Goal: Task Accomplishment & Management: Use online tool/utility

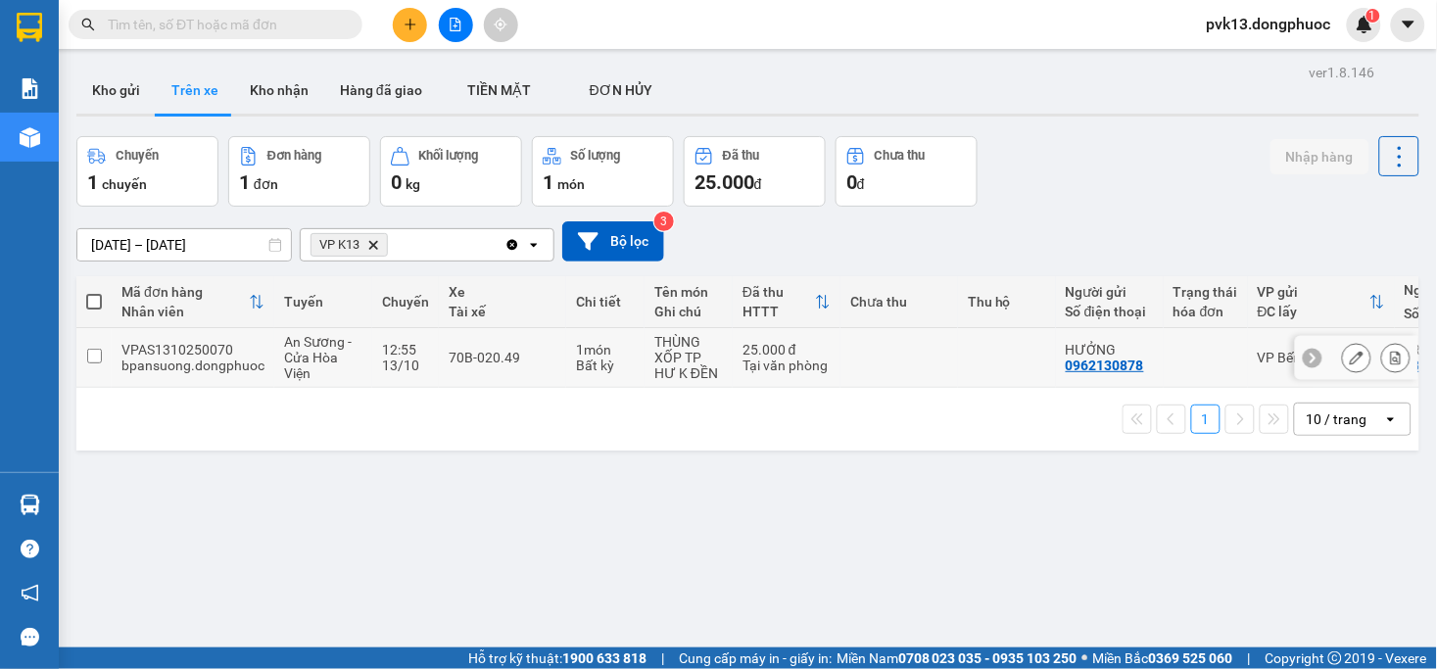
click at [914, 358] on td at bounding box center [900, 358] width 118 height 60
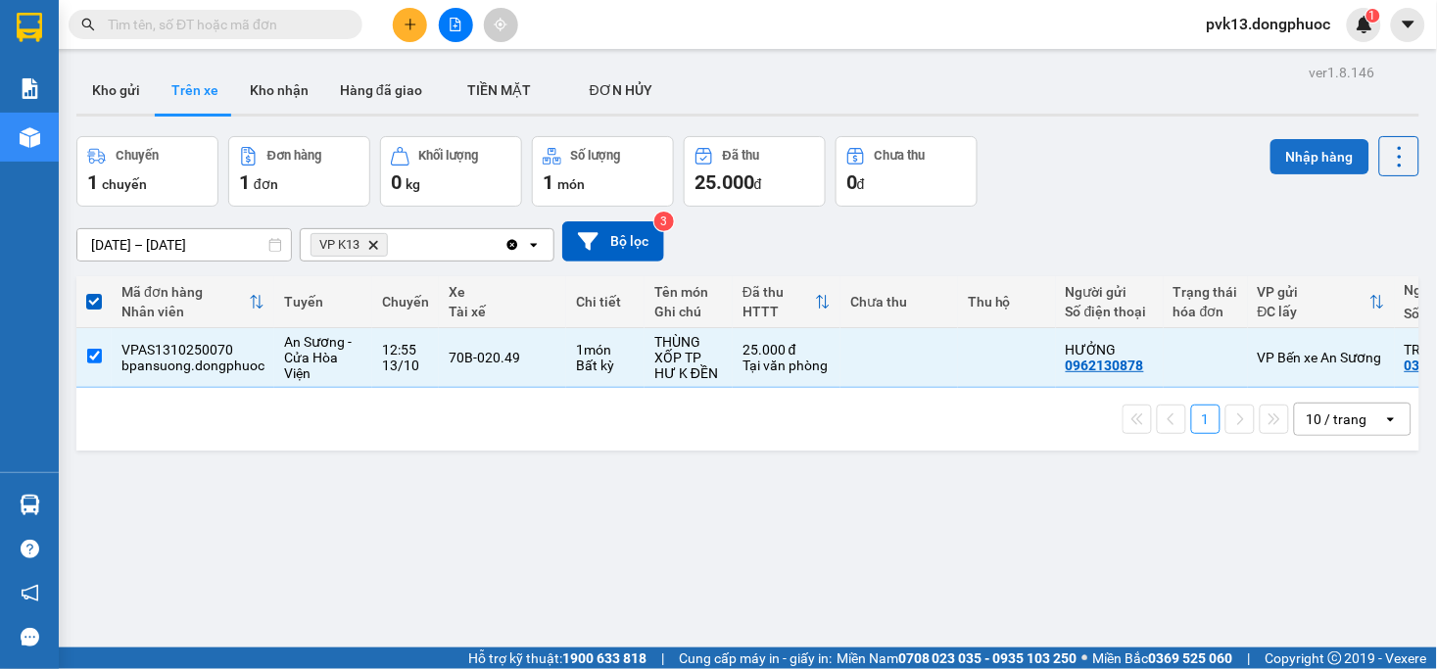
click at [1291, 151] on button "Nhập hàng" at bounding box center [1320, 156] width 99 height 35
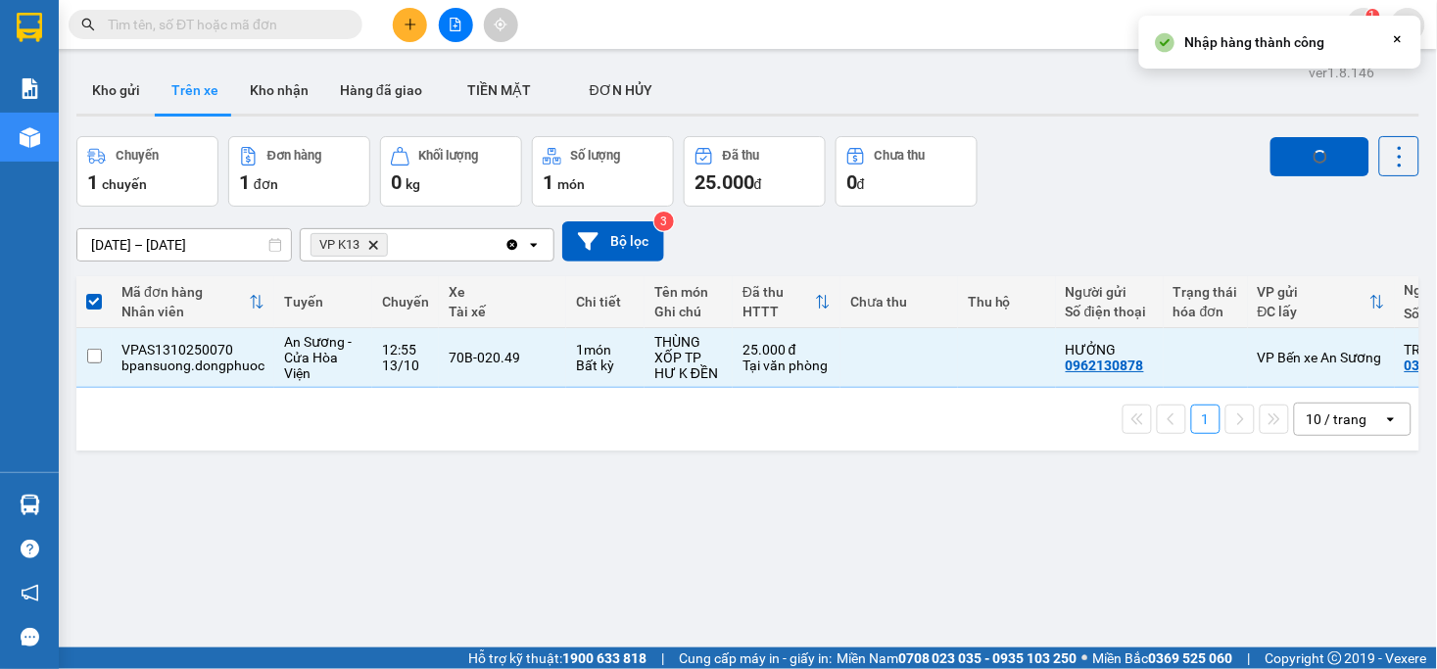
checkbox input "false"
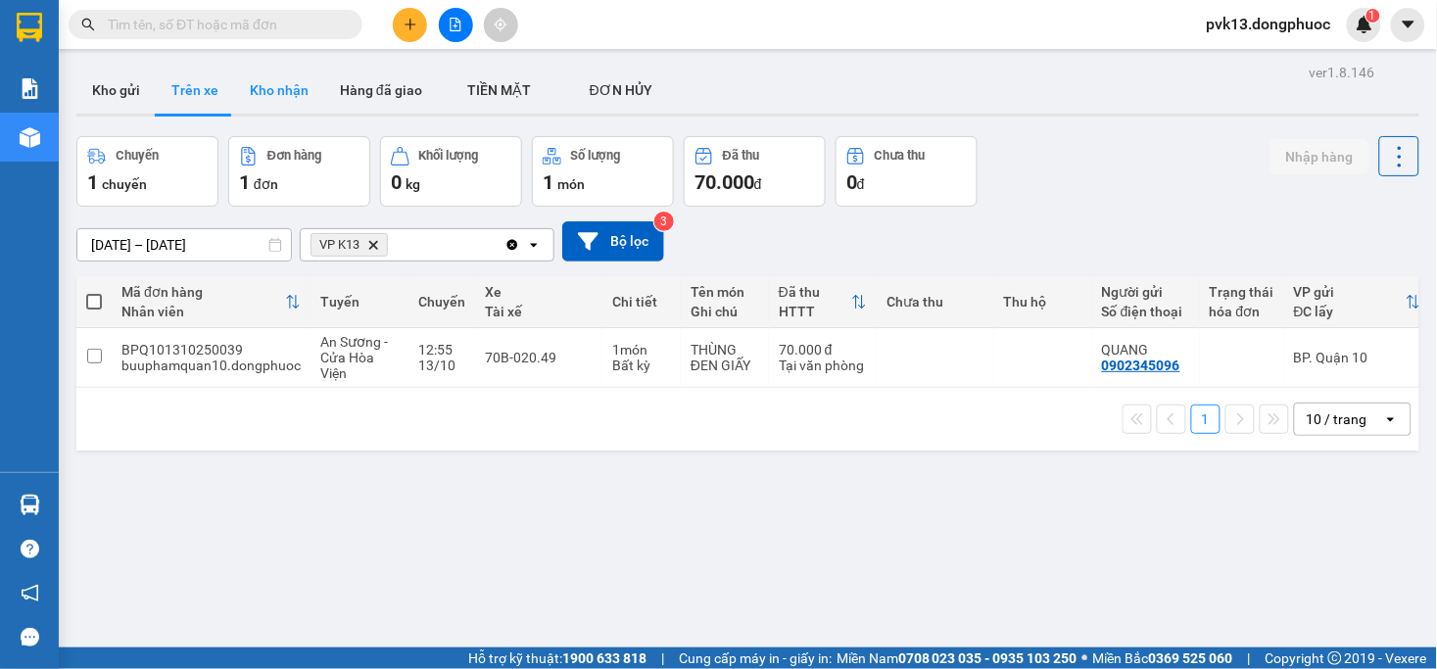
click at [269, 89] on button "Kho nhận" at bounding box center [279, 90] width 90 height 47
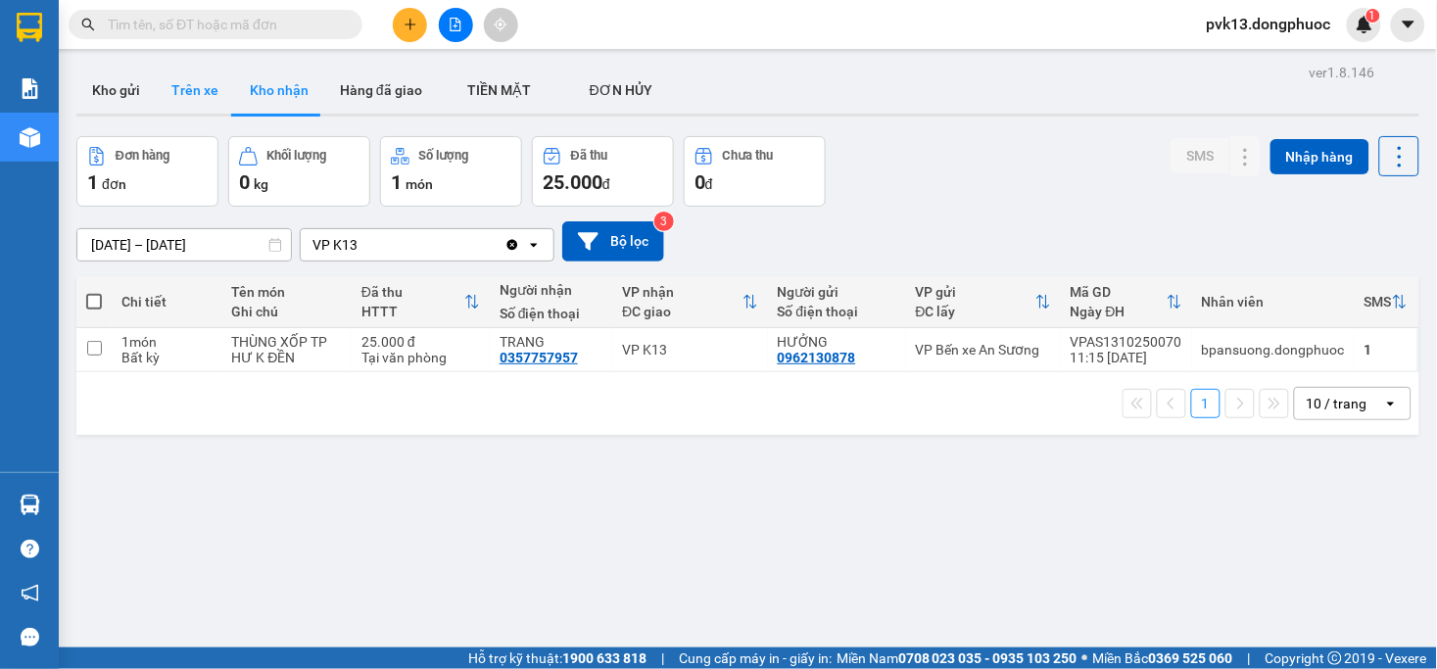
click at [209, 88] on button "Trên xe" at bounding box center [195, 90] width 78 height 47
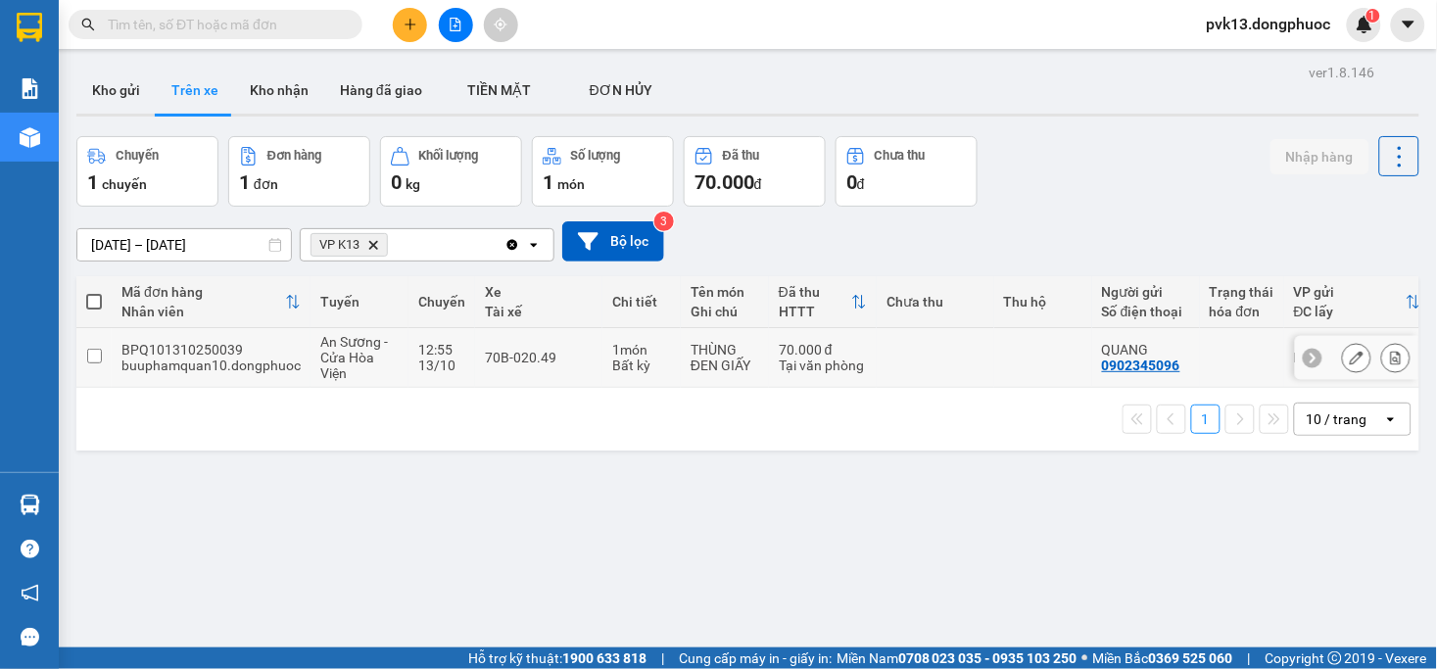
click at [940, 359] on td at bounding box center [936, 358] width 118 height 60
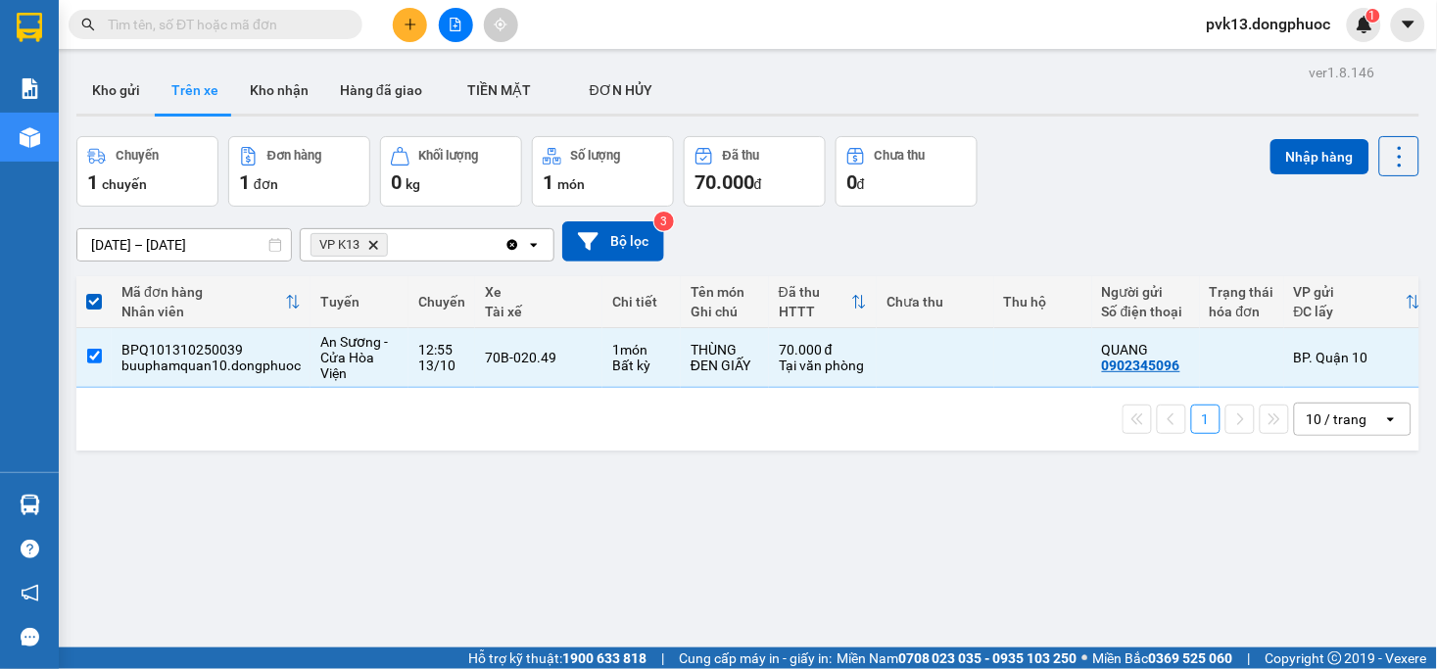
drag, startPoint x: 1307, startPoint y: 145, endPoint x: 1239, endPoint y: 150, distance: 67.8
click at [1308, 145] on button "Nhập hàng" at bounding box center [1320, 156] width 99 height 35
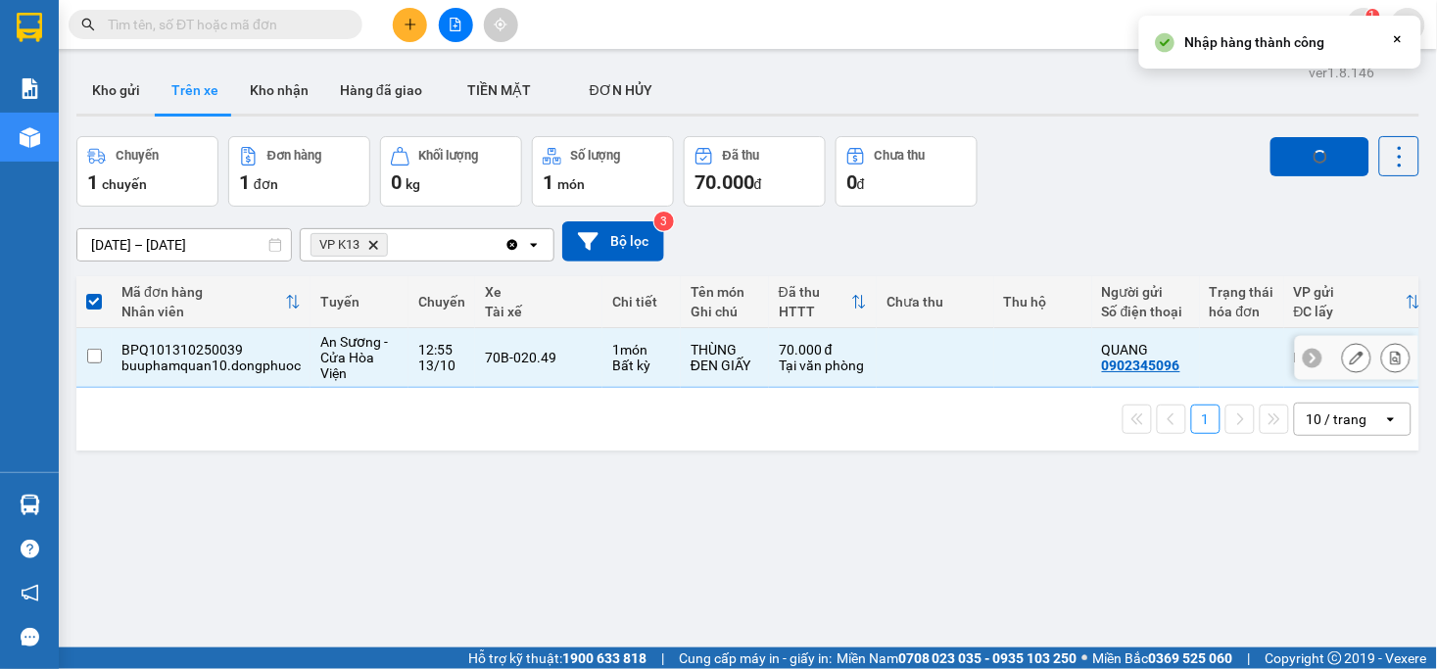
checkbox input "false"
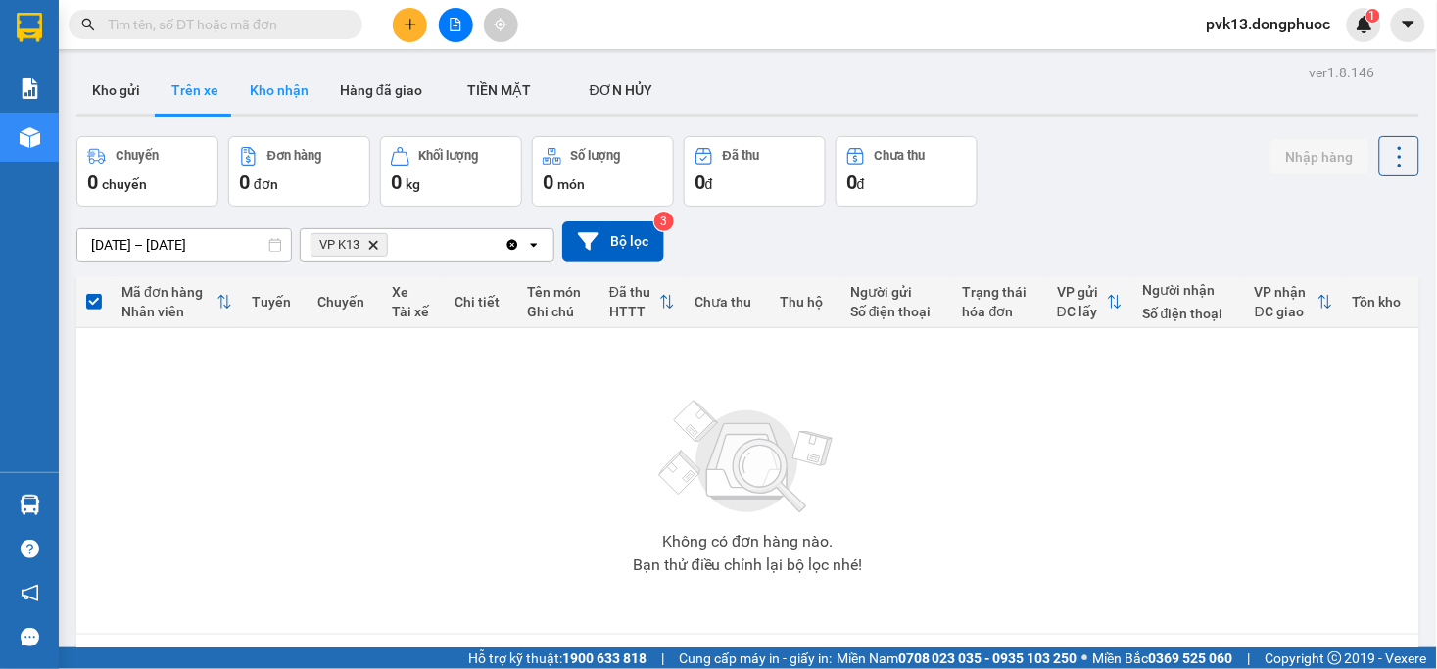
drag, startPoint x: 265, startPoint y: 75, endPoint x: 139, endPoint y: 108, distance: 129.5
click at [260, 75] on button "Kho nhận" at bounding box center [279, 90] width 90 height 47
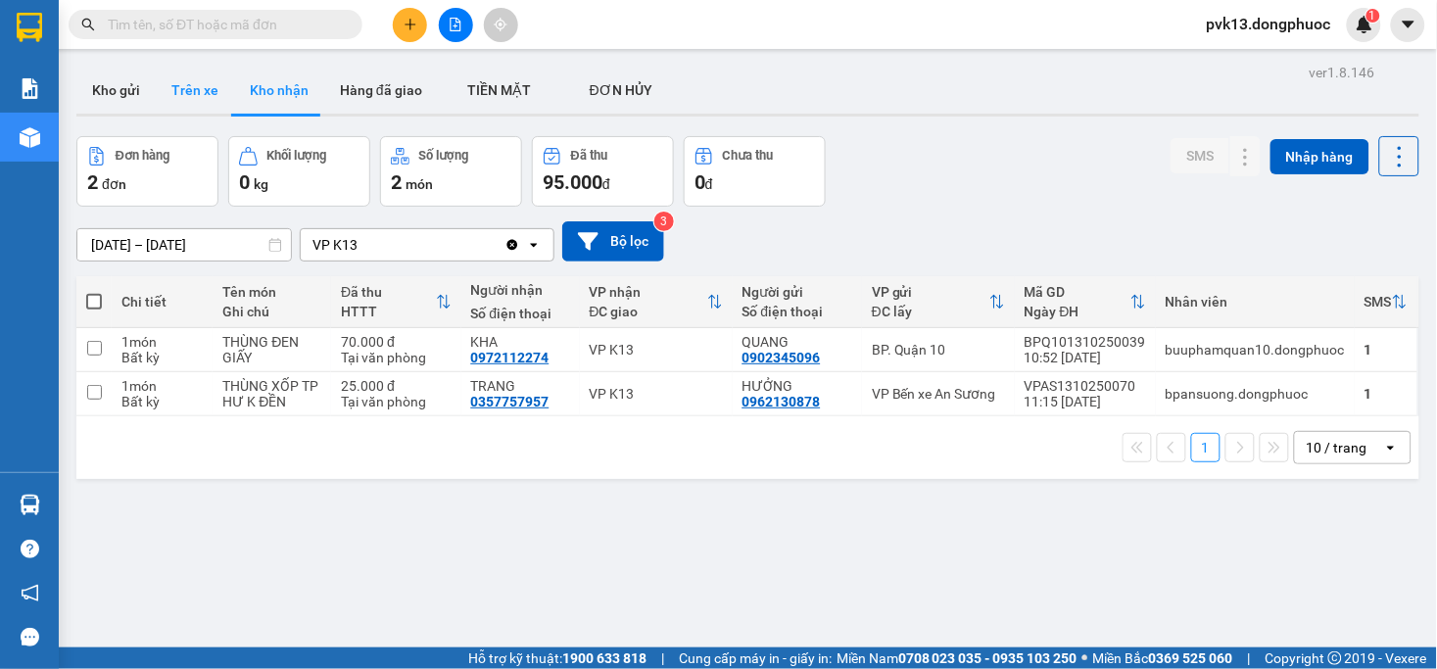
click at [199, 92] on button "Trên xe" at bounding box center [195, 90] width 78 height 47
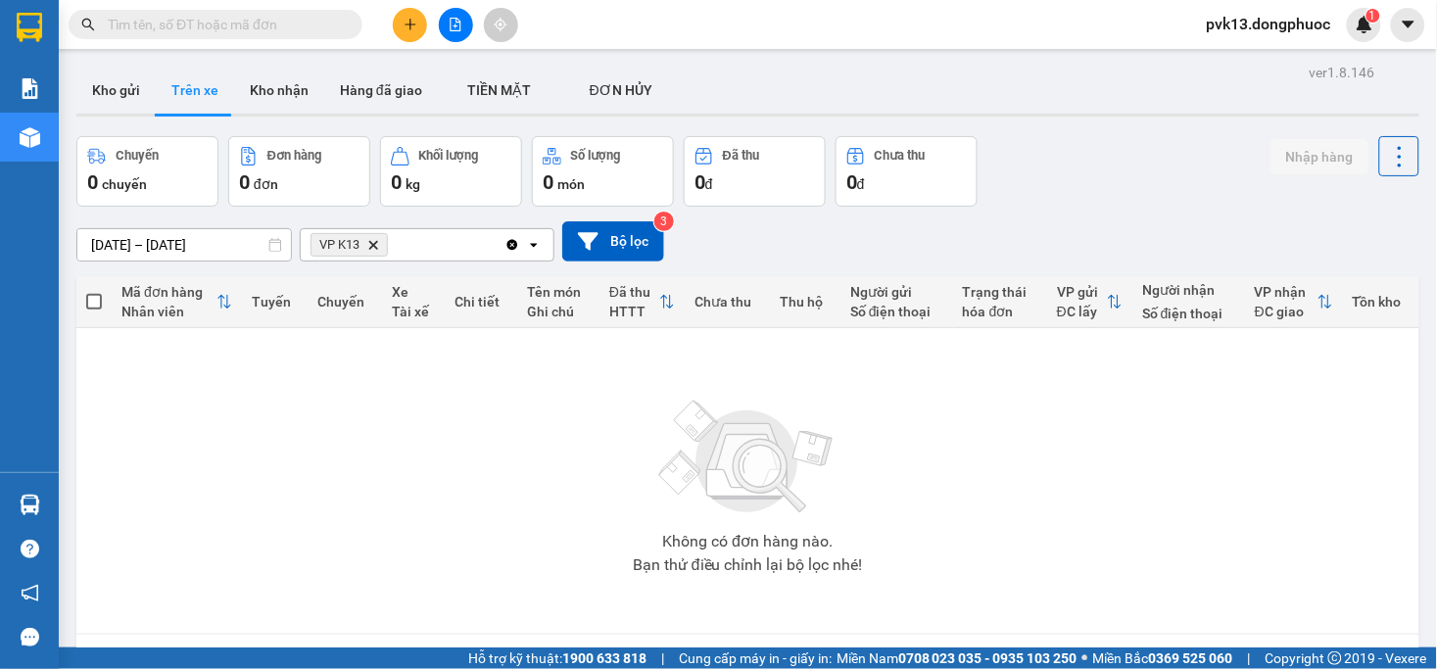
click at [225, 80] on button "Trên xe" at bounding box center [195, 90] width 78 height 47
click at [257, 88] on button "Kho nhận" at bounding box center [279, 90] width 90 height 47
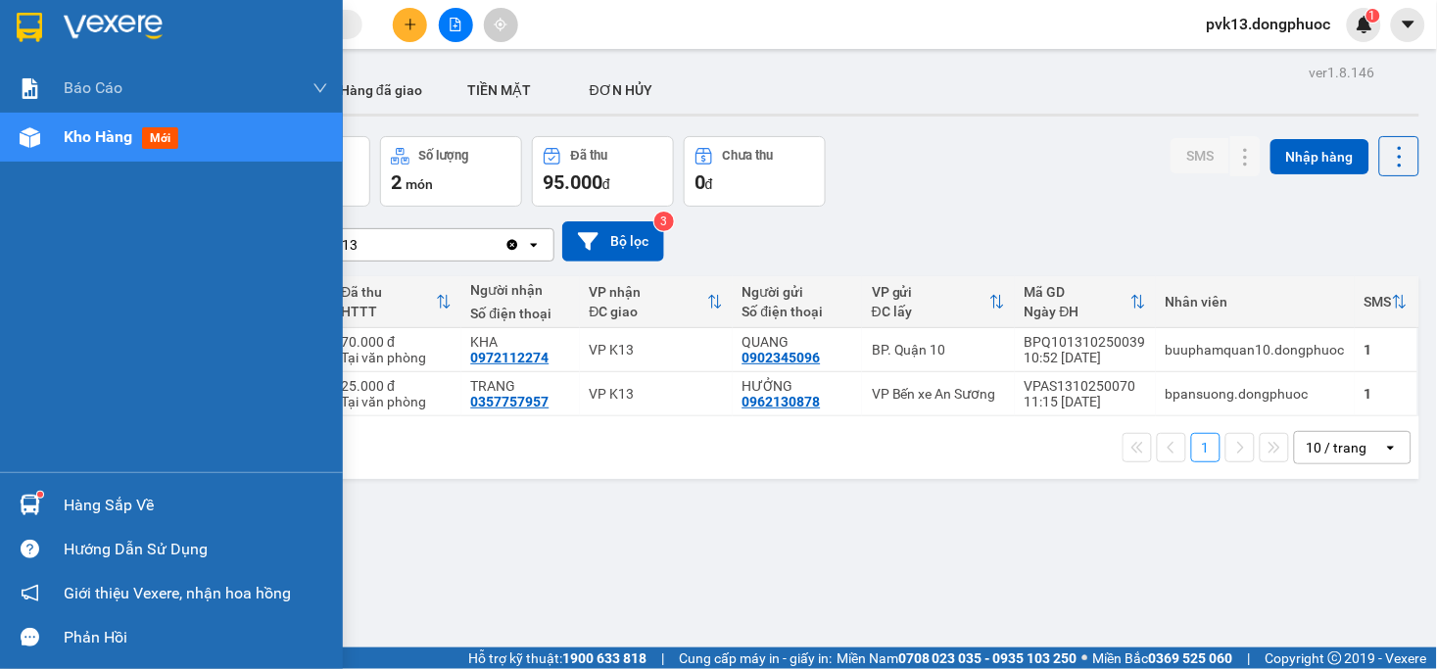
drag, startPoint x: 33, startPoint y: 505, endPoint x: 132, endPoint y: 501, distance: 99.1
click at [34, 505] on img at bounding box center [30, 505] width 21 height 21
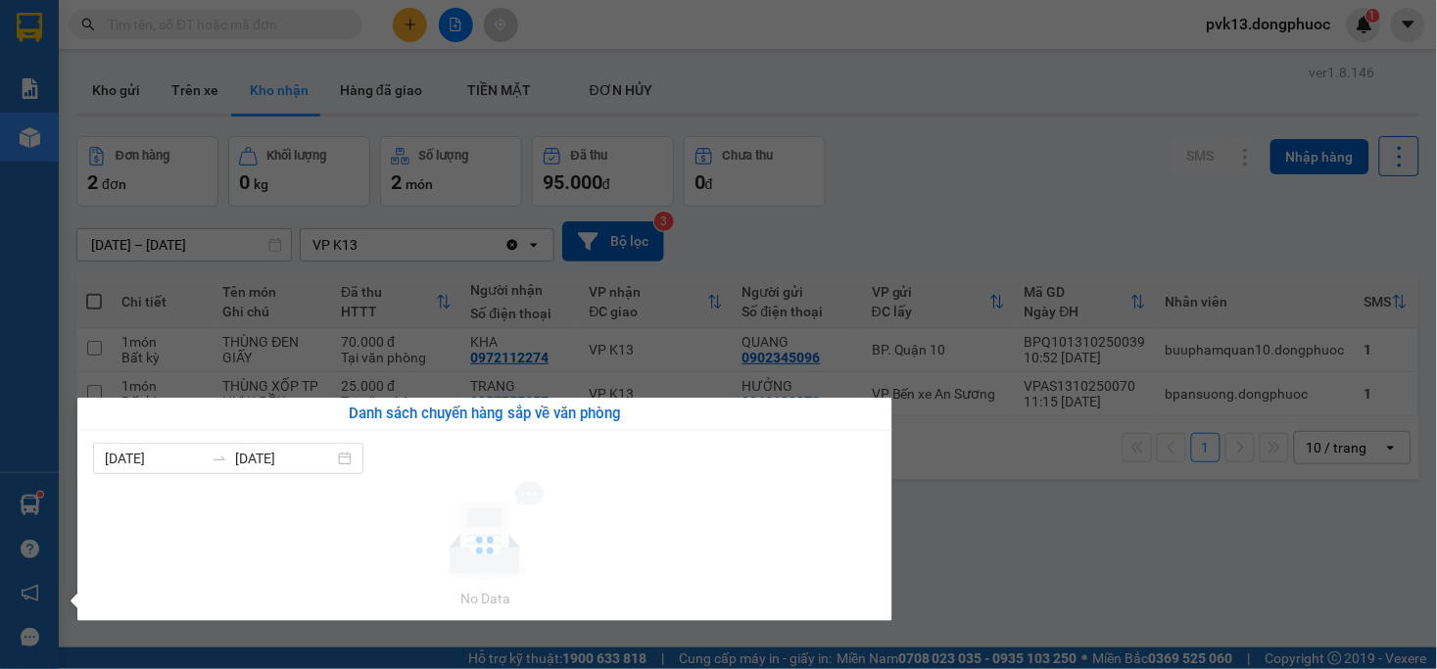
click at [1021, 578] on section "Kết quả tìm kiếm ( 0 ) Bộ lọc No Data pvk13.dongphuoc 1 Báo cáo Mẫu 1: Báo cáo …" at bounding box center [718, 334] width 1437 height 669
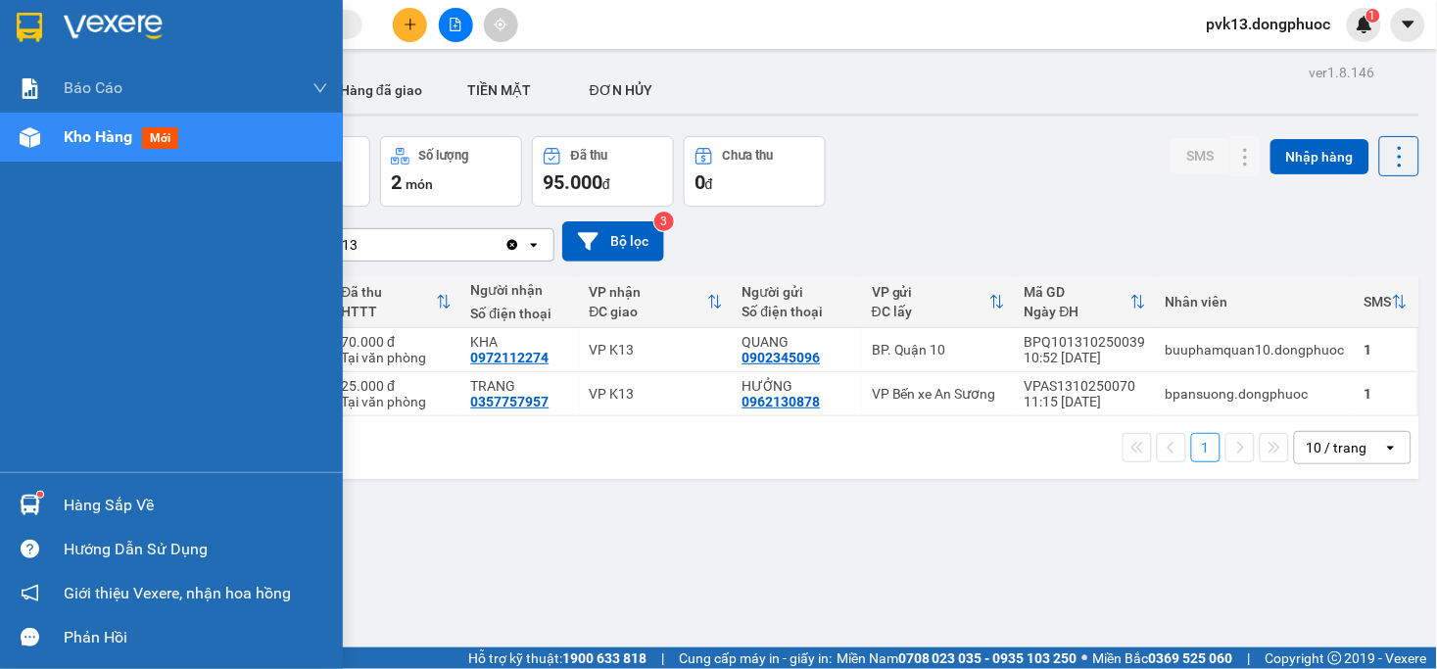
click at [23, 507] on img at bounding box center [30, 505] width 21 height 21
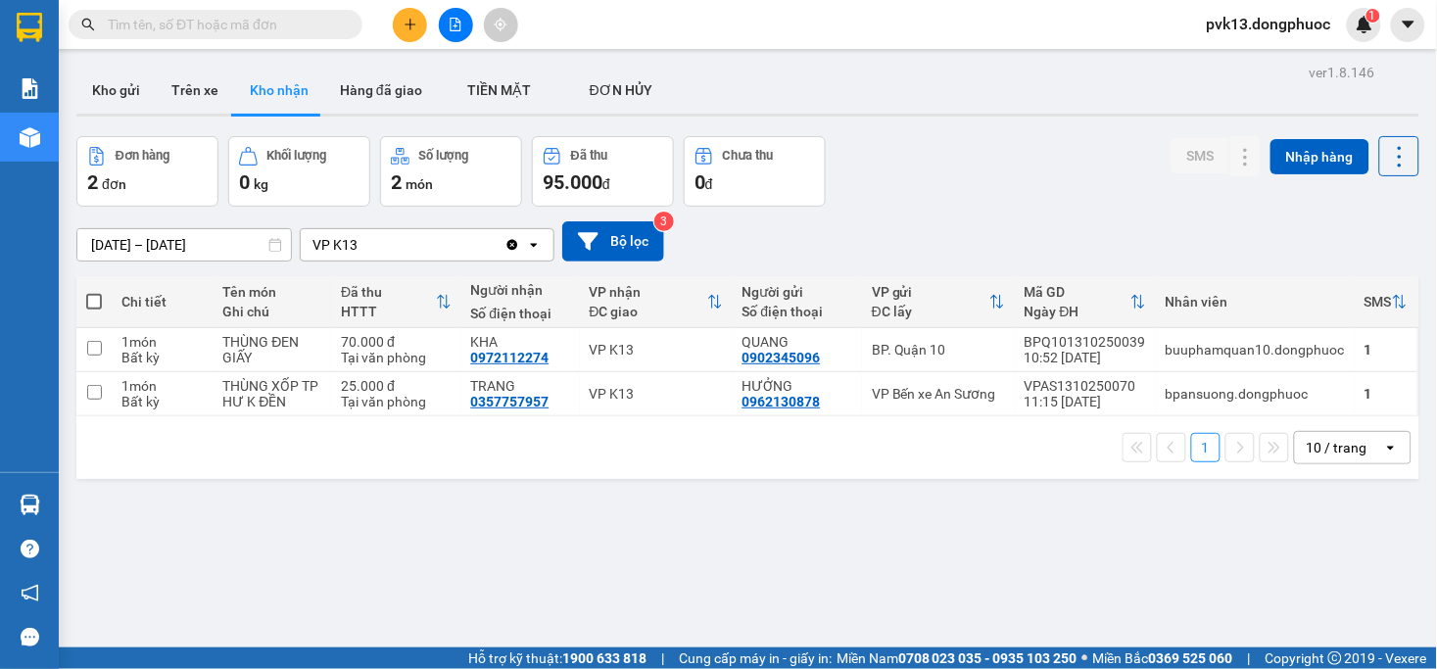
drag, startPoint x: 1094, startPoint y: 535, endPoint x: 716, endPoint y: 405, distance: 400.0
click at [1088, 533] on section "Kết quả tìm kiếm ( 0 ) Bộ lọc No Data pvk13.dongphuoc 1 Báo cáo Mẫu 1: Báo cáo …" at bounding box center [718, 334] width 1437 height 669
click at [184, 76] on button "Trên xe" at bounding box center [195, 90] width 78 height 47
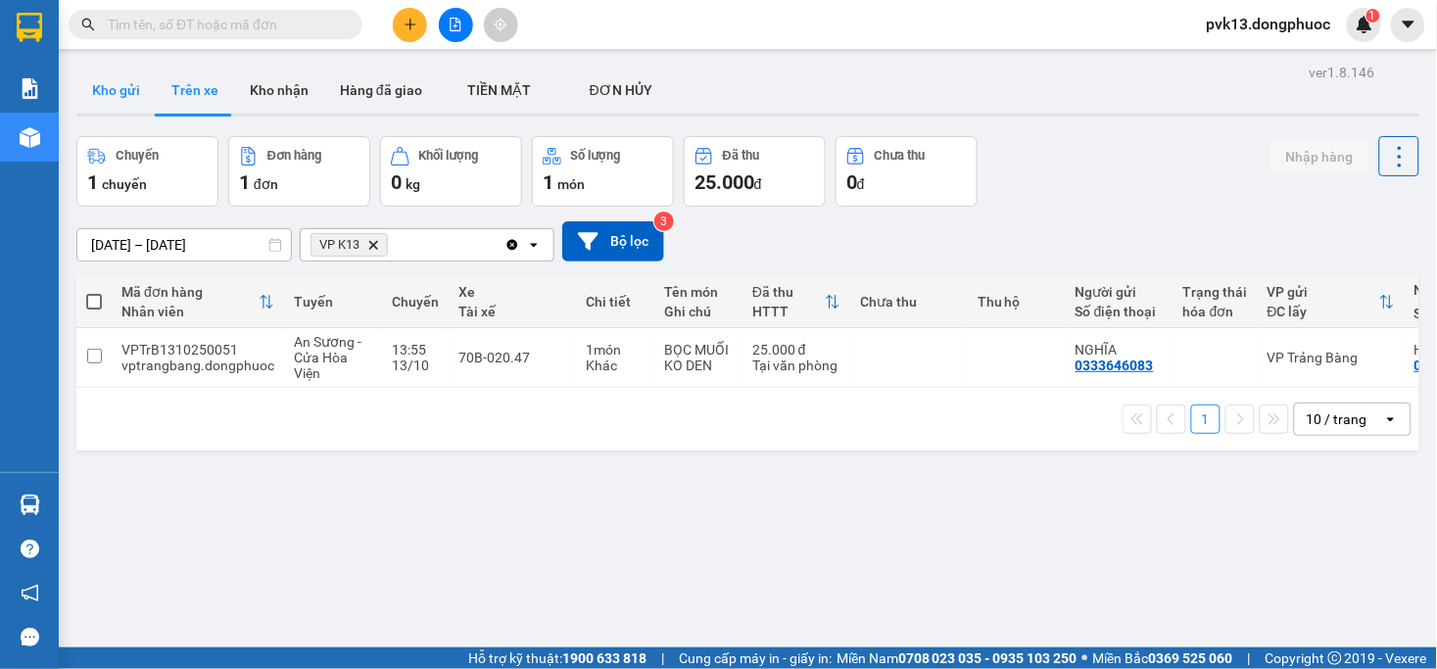
click at [114, 81] on button "Kho gửi" at bounding box center [115, 90] width 79 height 47
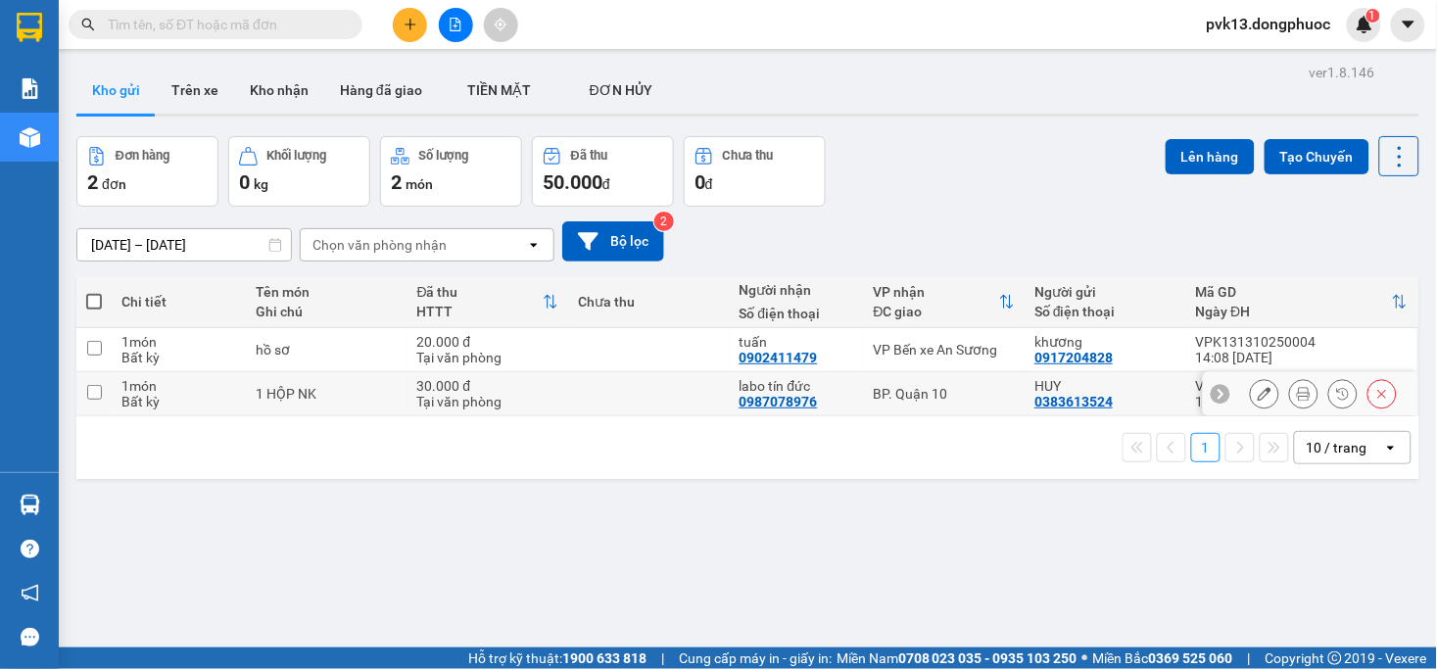
click at [621, 393] on td at bounding box center [649, 394] width 162 height 44
checkbox input "true"
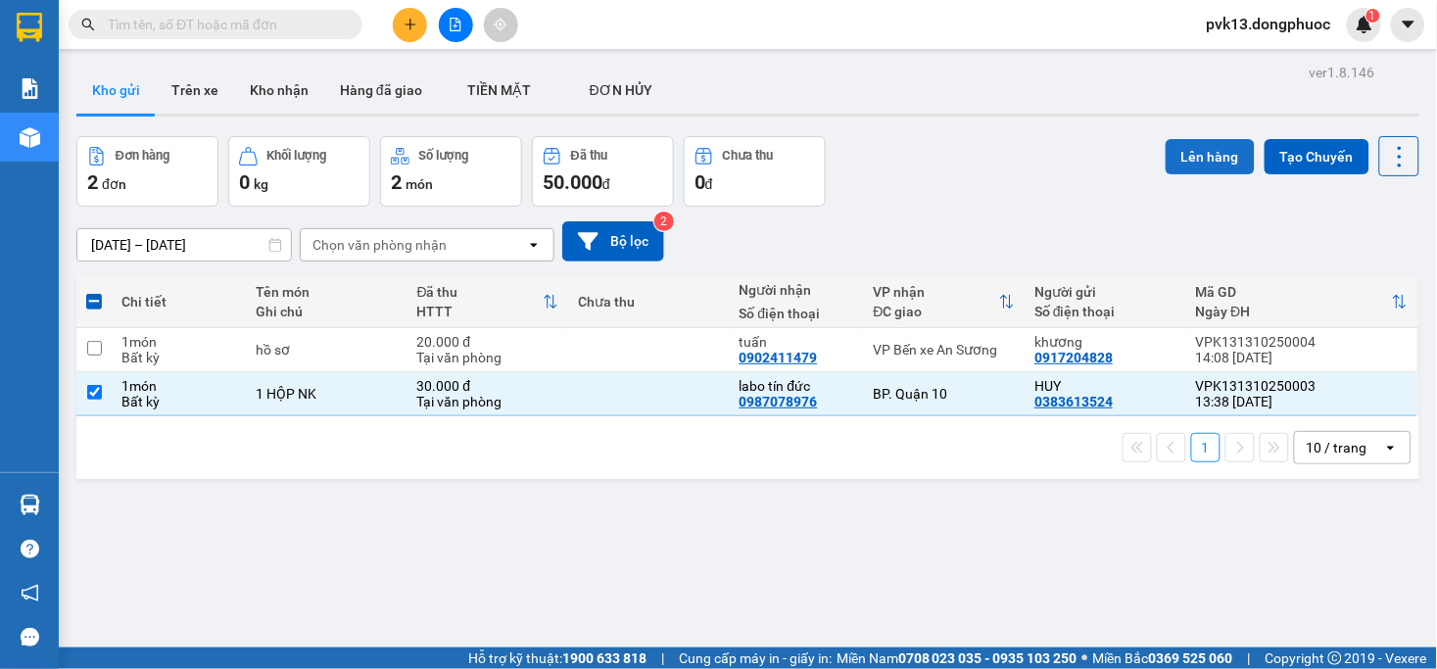
click at [1180, 148] on button "Lên hàng" at bounding box center [1210, 156] width 89 height 35
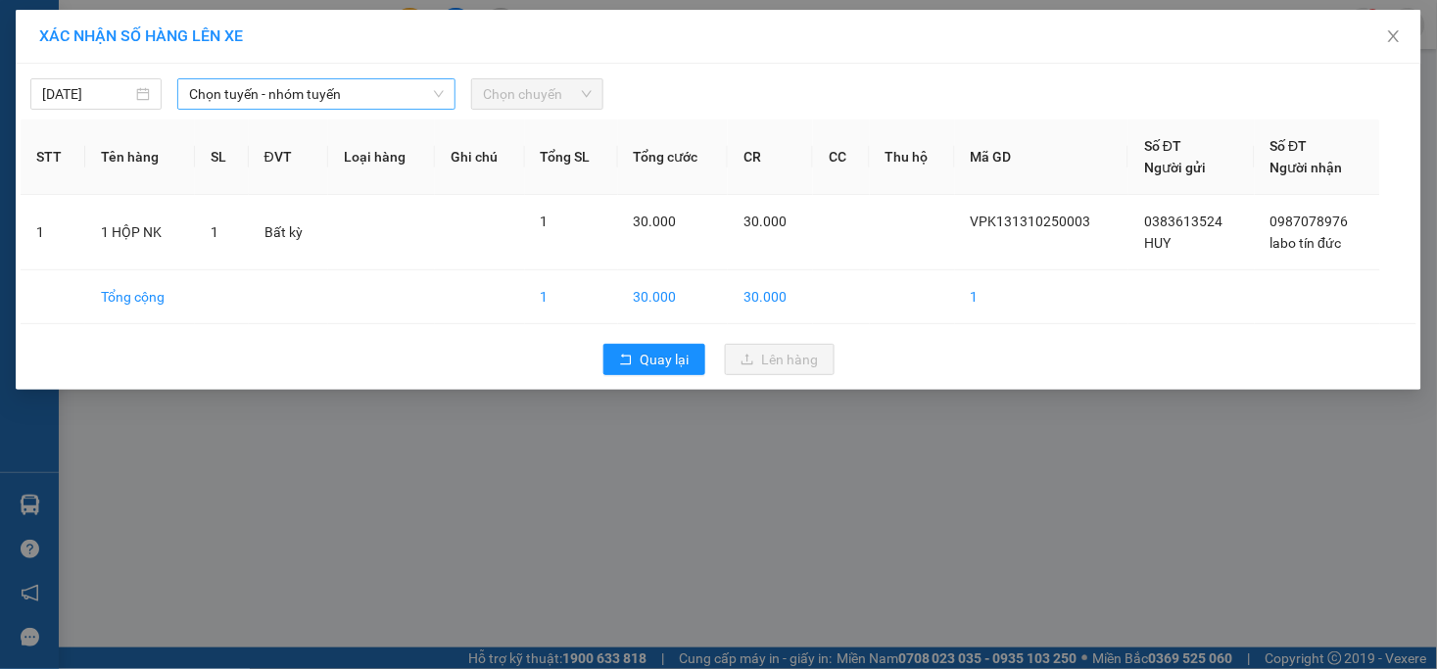
click at [247, 98] on span "Chọn tuyến - nhóm tuyến" at bounding box center [316, 93] width 255 height 29
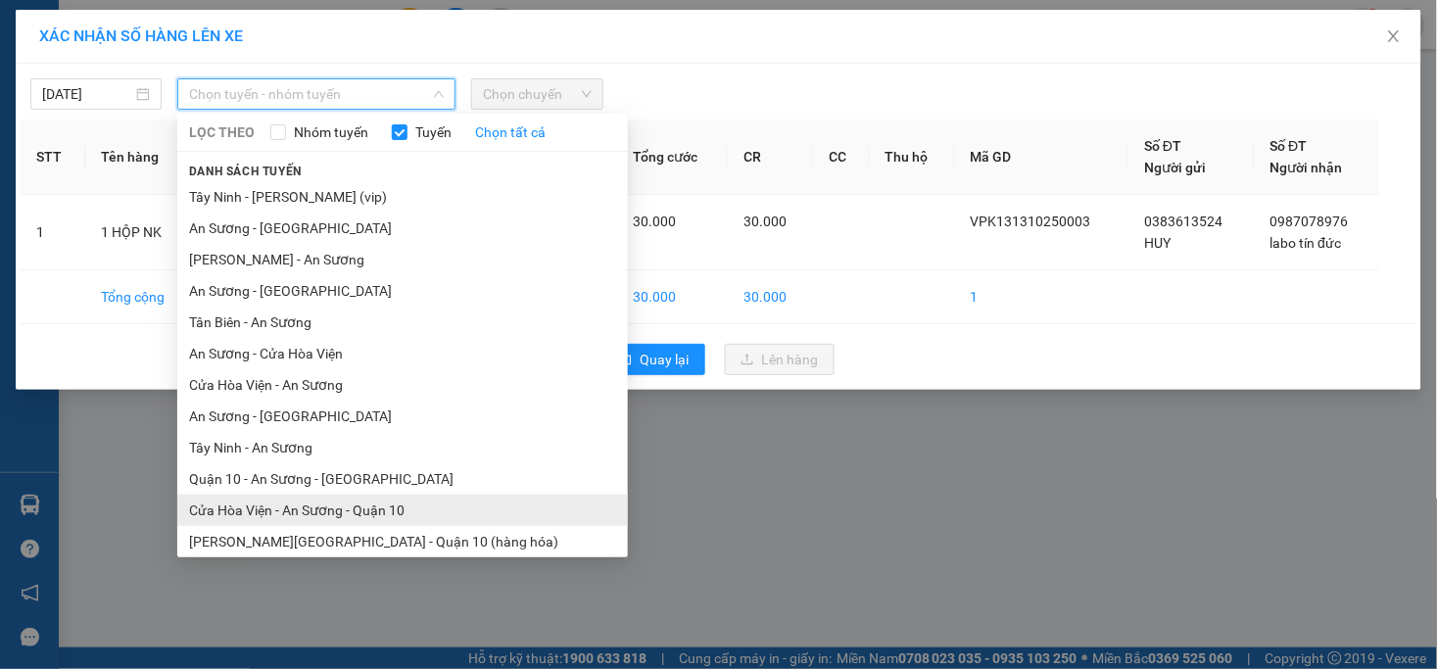
click at [309, 521] on li "Cửa Hòa Viện - An Sương - Quận 10" at bounding box center [402, 510] width 451 height 31
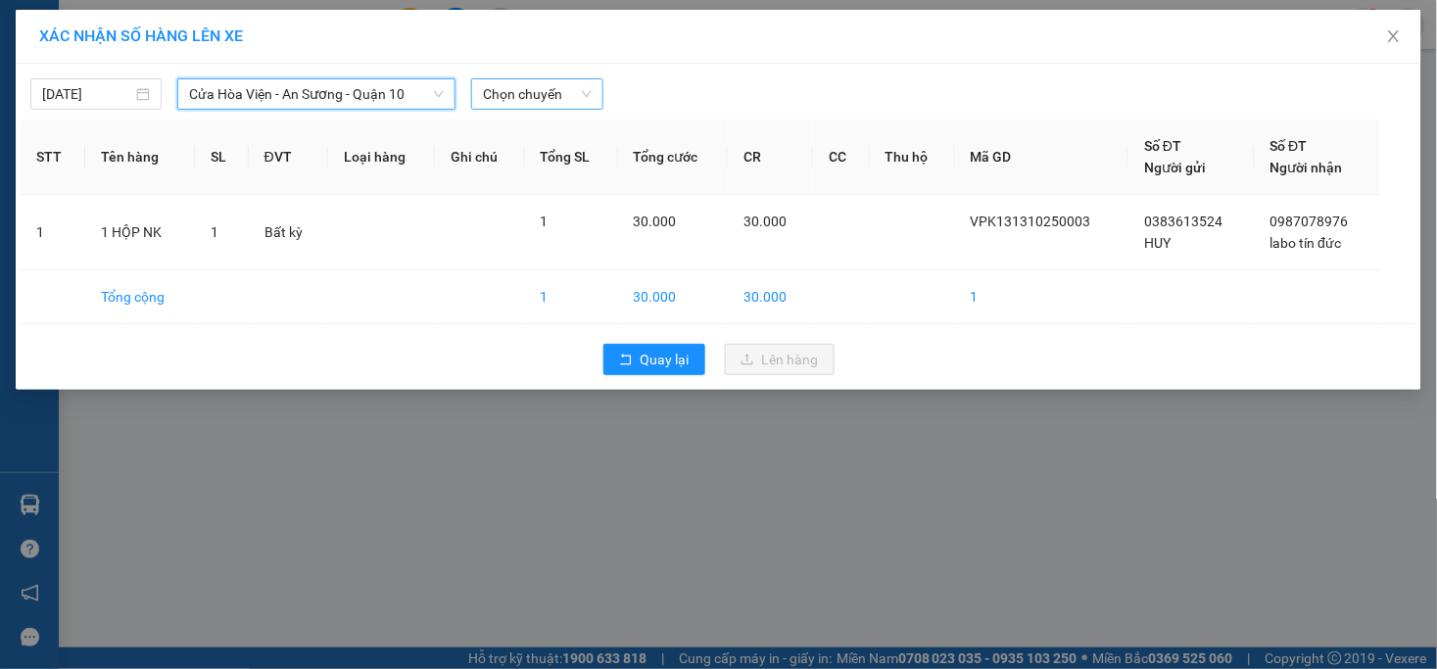
click at [503, 91] on span "Chọn chuyến" at bounding box center [537, 93] width 108 height 29
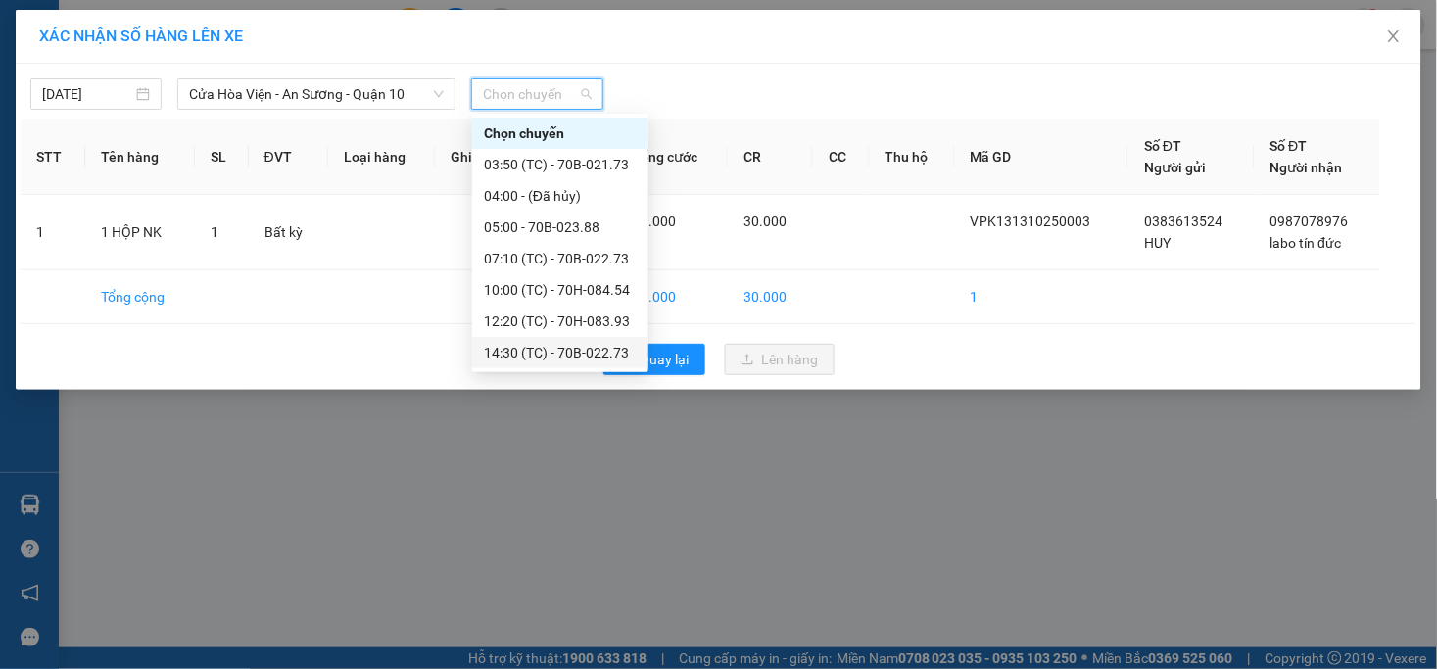
click at [560, 358] on div "14:30 (TC) - 70B-022.73" at bounding box center [560, 353] width 153 height 22
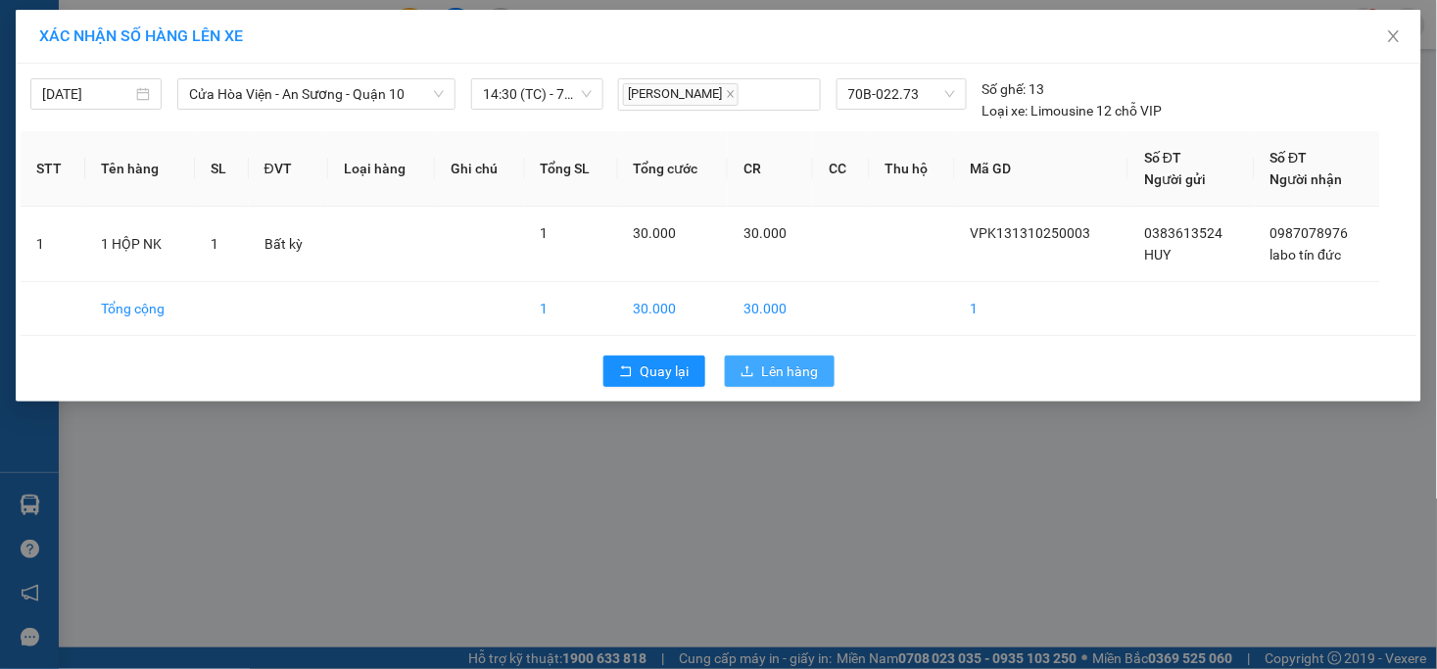
click at [781, 376] on span "Lên hàng" at bounding box center [790, 372] width 57 height 22
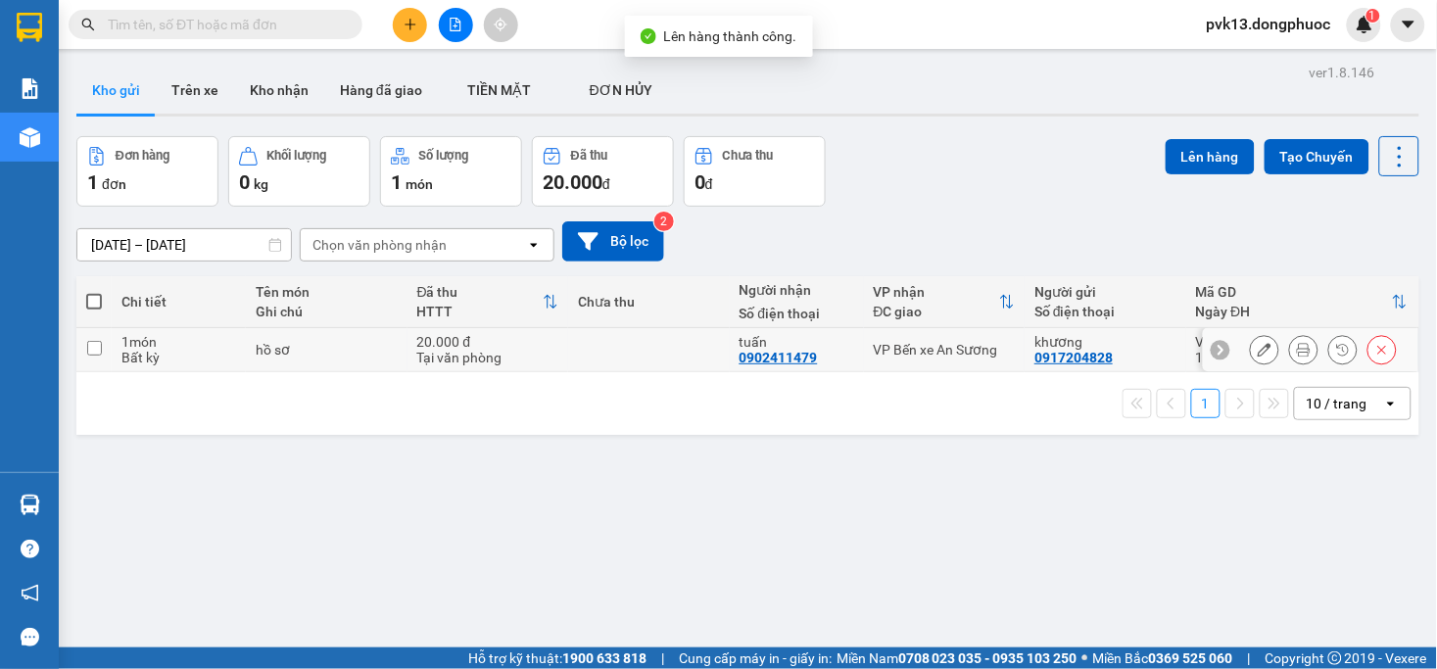
click at [550, 372] on div "1 10 / trang open" at bounding box center [747, 403] width 1343 height 63
click at [657, 341] on td at bounding box center [649, 350] width 162 height 44
checkbox input "true"
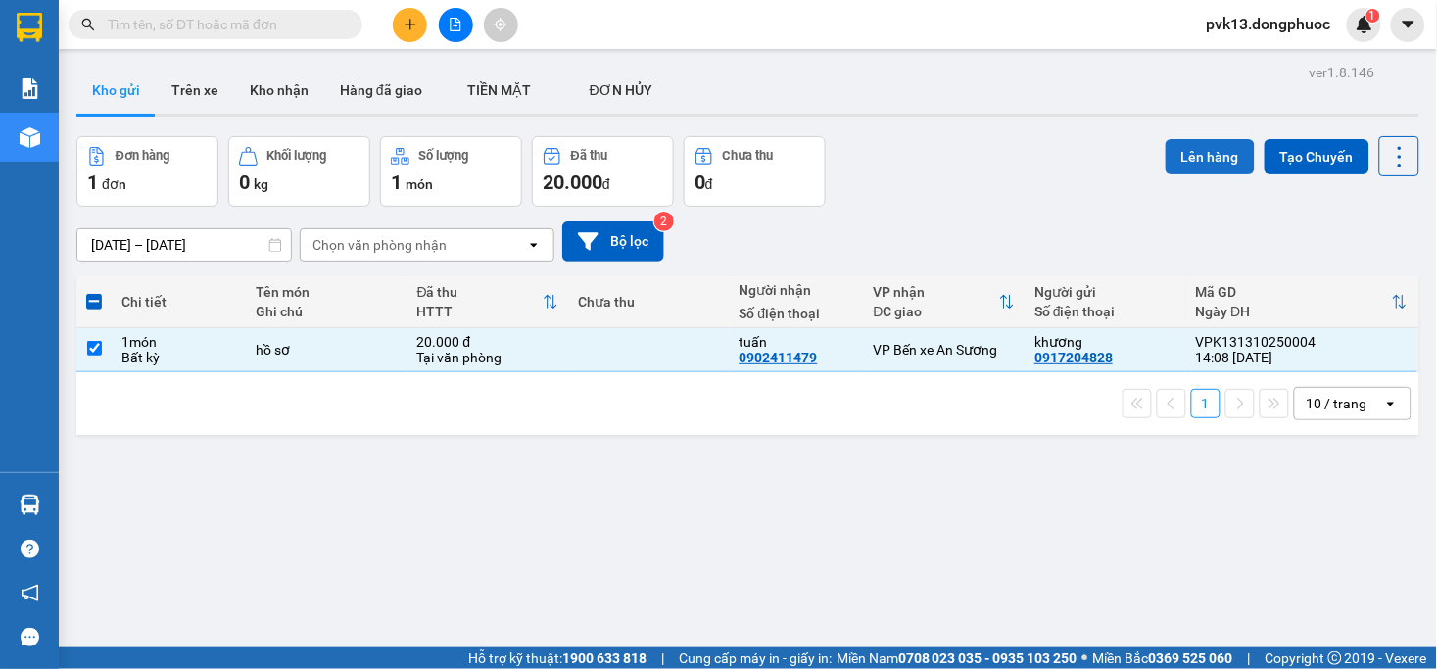
click at [1183, 147] on button "Lên hàng" at bounding box center [1210, 156] width 89 height 35
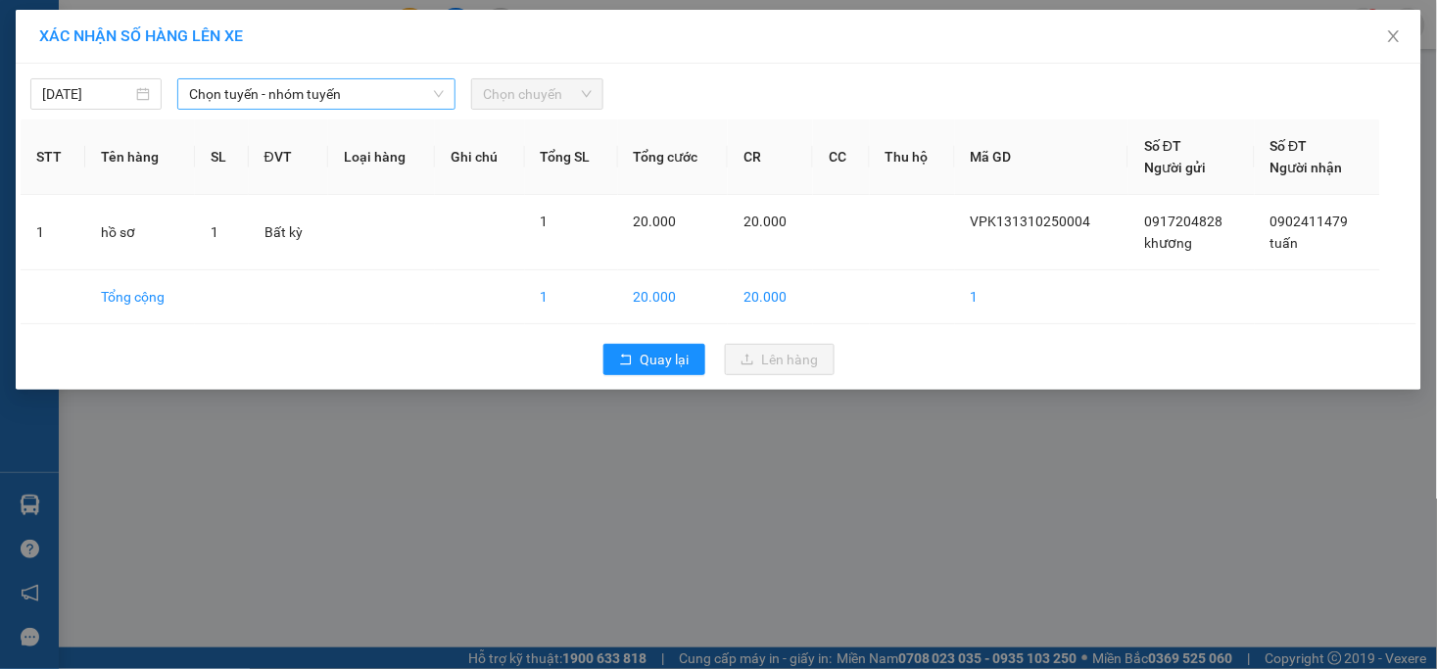
click at [238, 84] on span "Chọn tuyến - nhóm tuyến" at bounding box center [316, 93] width 255 height 29
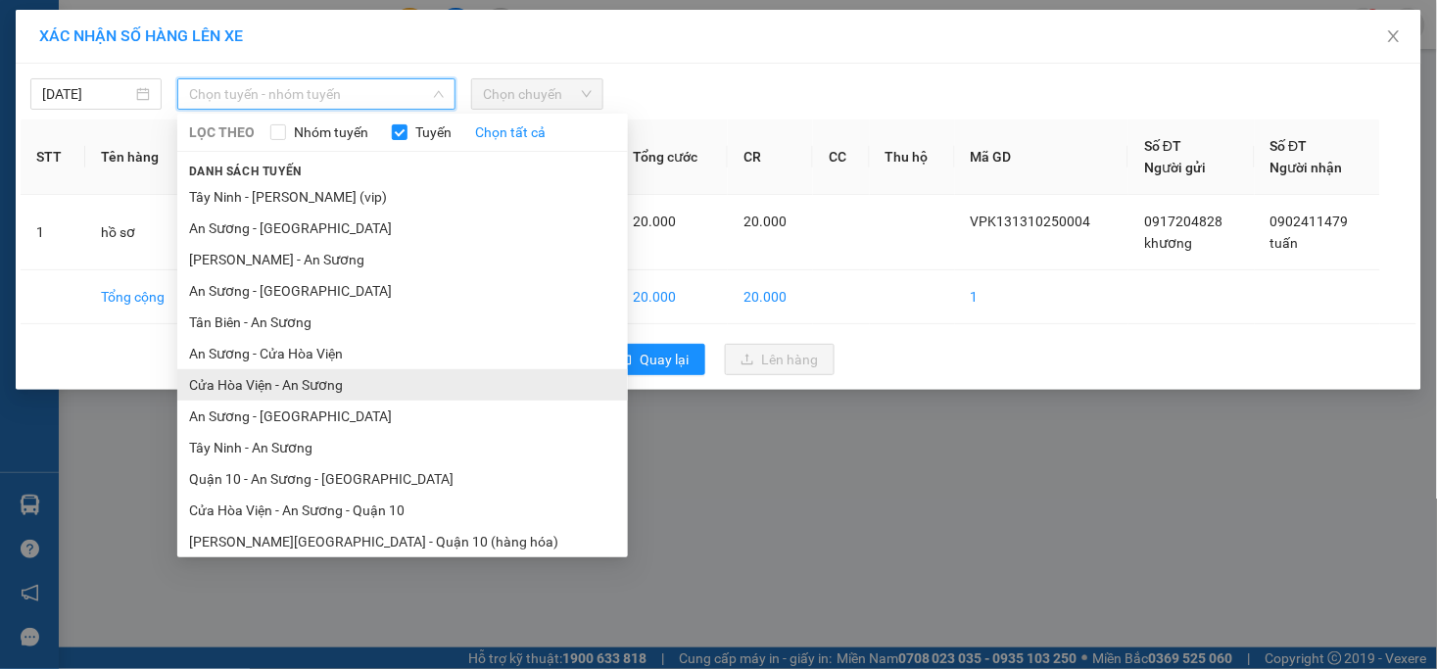
click at [294, 385] on li "Cửa Hòa Viện - An Sương" at bounding box center [402, 384] width 451 height 31
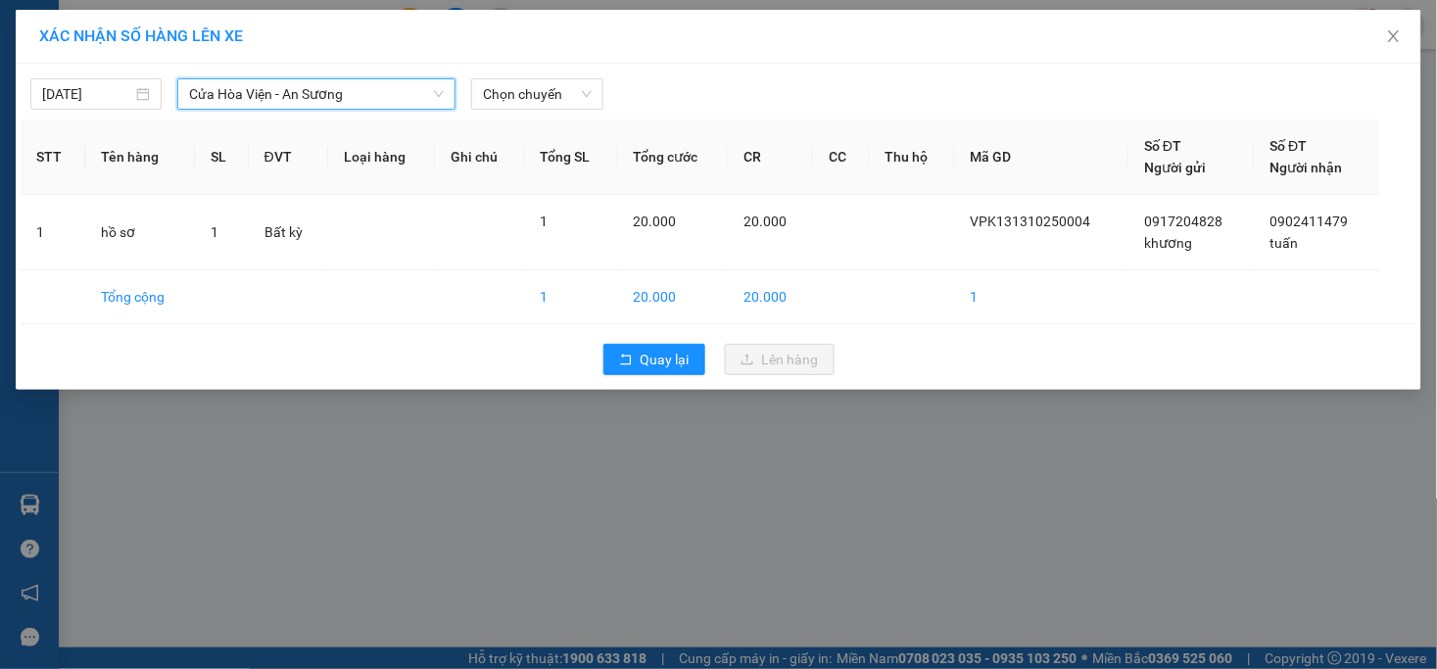
click at [512, 110] on div "Chọn chuyến" at bounding box center [536, 93] width 147 height 31
click at [520, 90] on span "Chọn chuyến" at bounding box center [537, 93] width 108 height 29
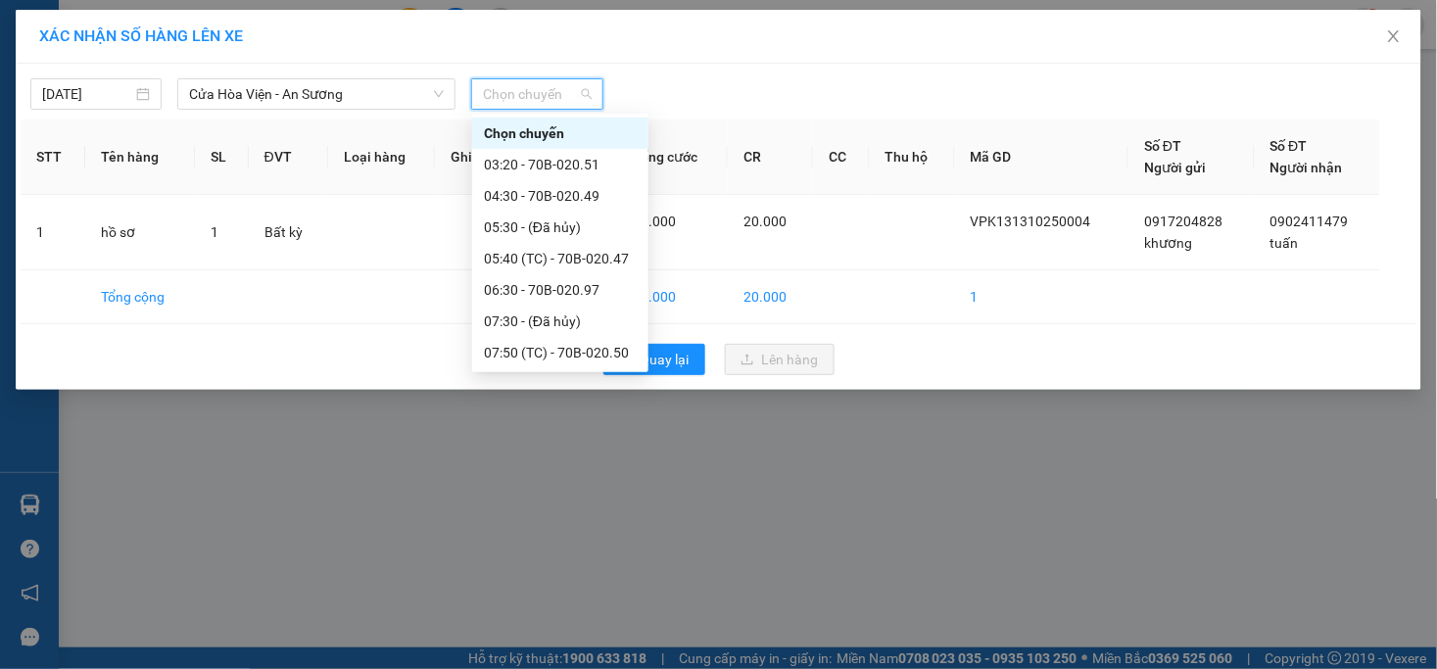
scroll to position [533, 0]
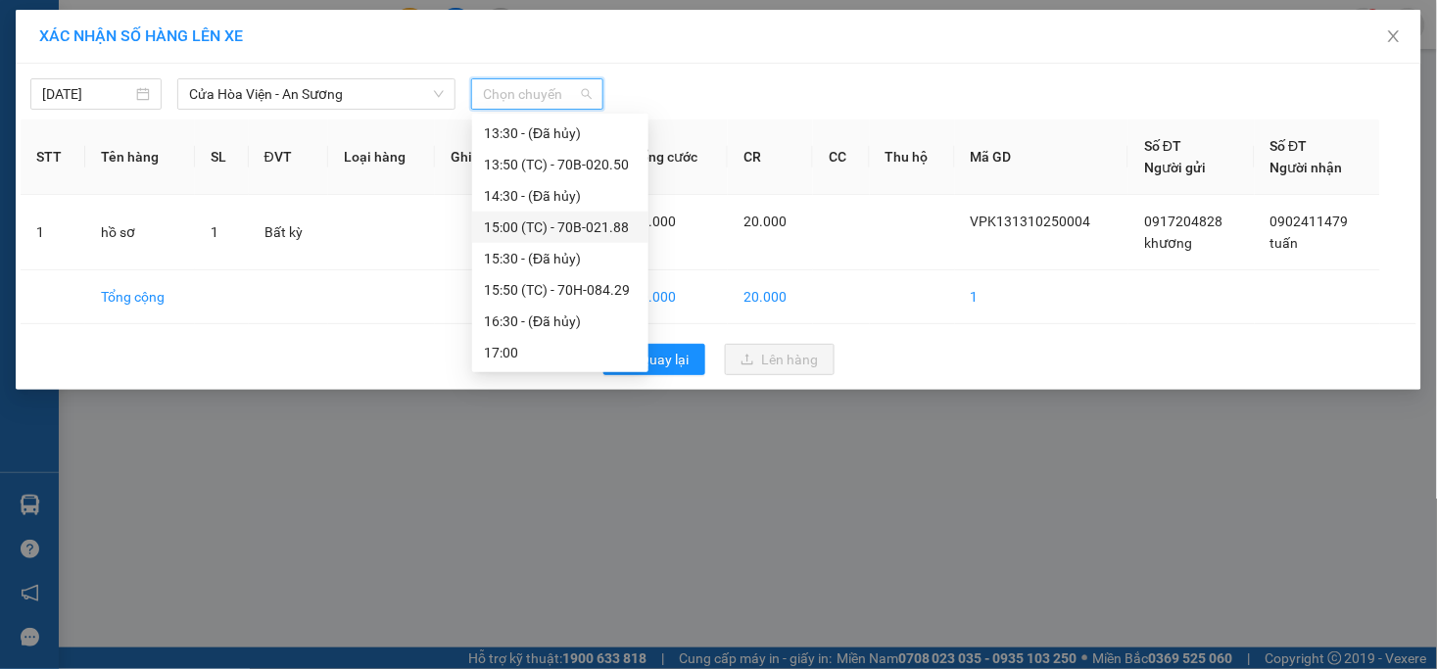
click at [559, 226] on div "15:00 (TC) - 70B-021.88" at bounding box center [560, 228] width 153 height 22
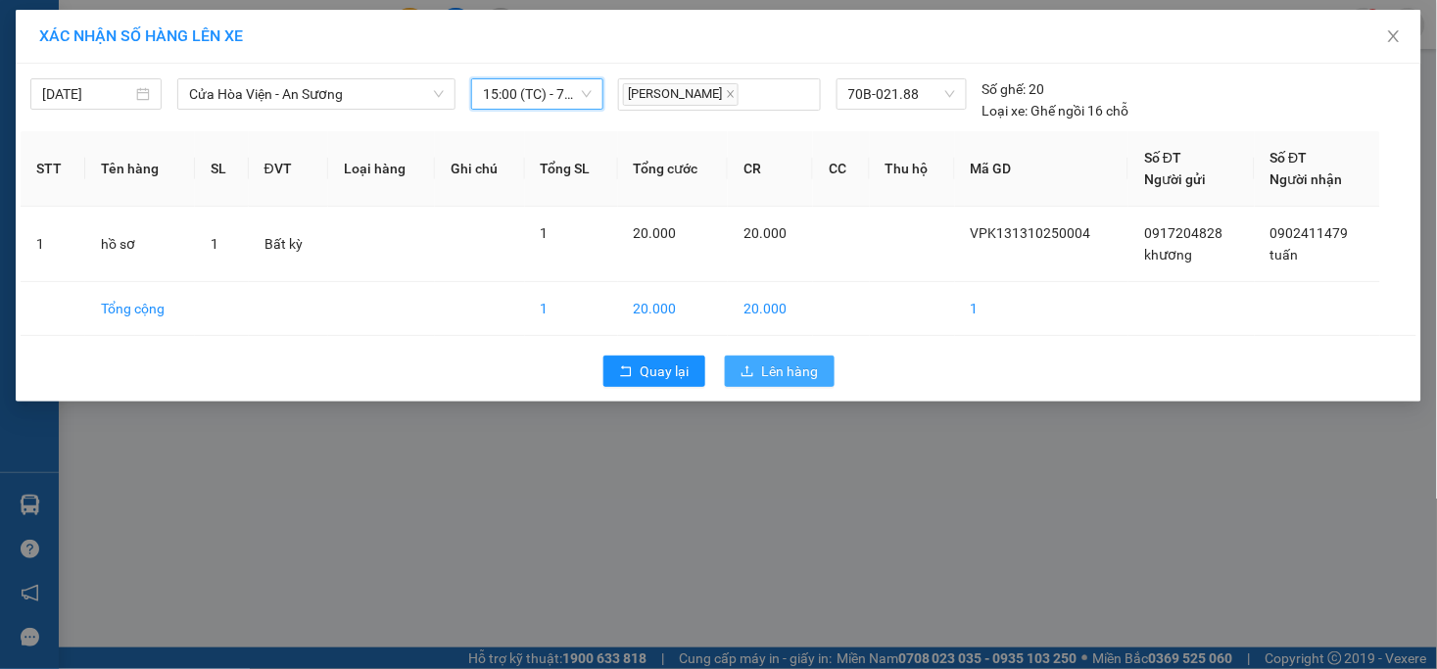
click at [782, 368] on span "Lên hàng" at bounding box center [790, 372] width 57 height 22
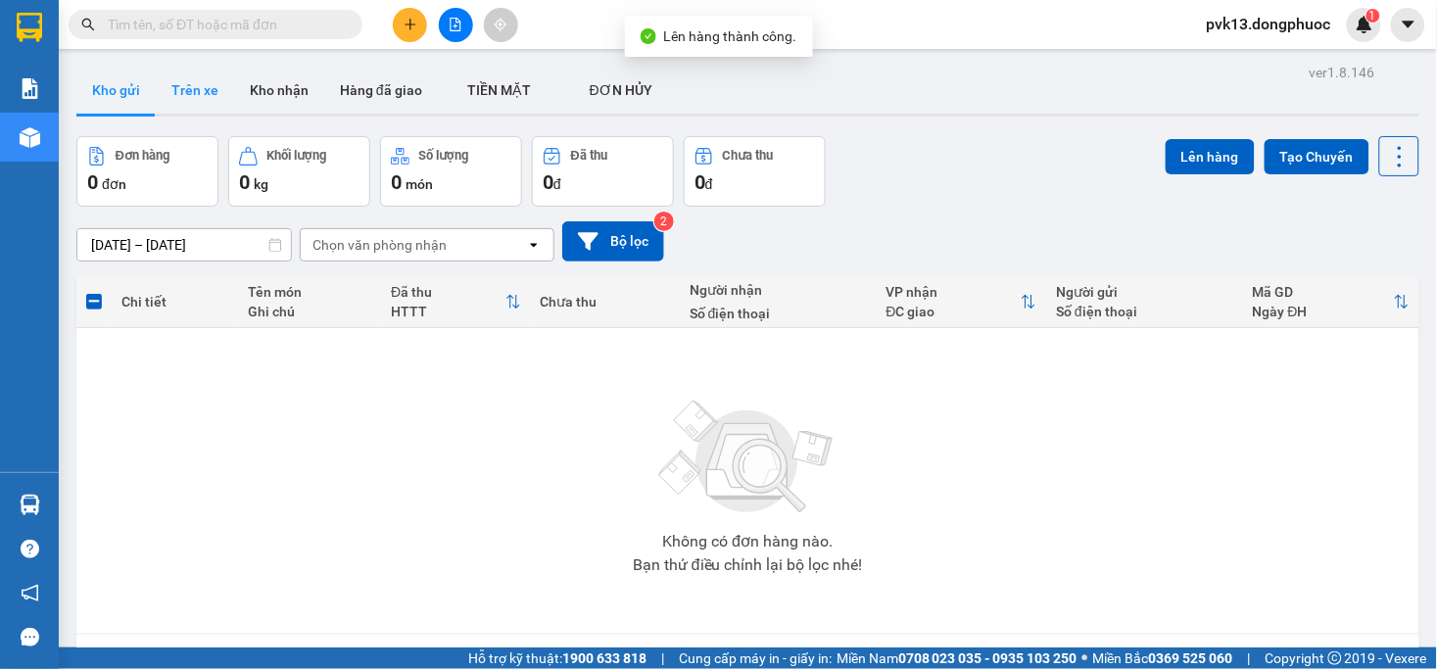
click at [184, 99] on button "Trên xe" at bounding box center [195, 90] width 78 height 47
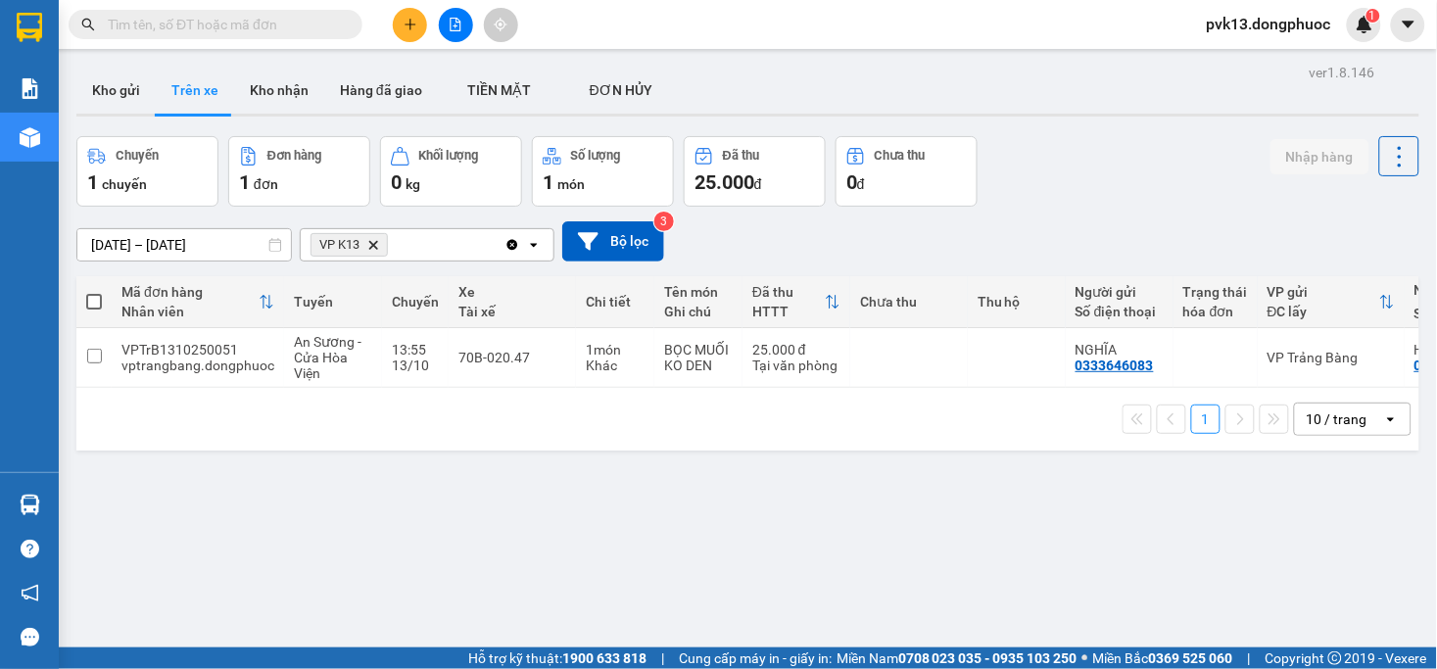
click at [375, 250] on icon "Delete" at bounding box center [373, 245] width 12 height 12
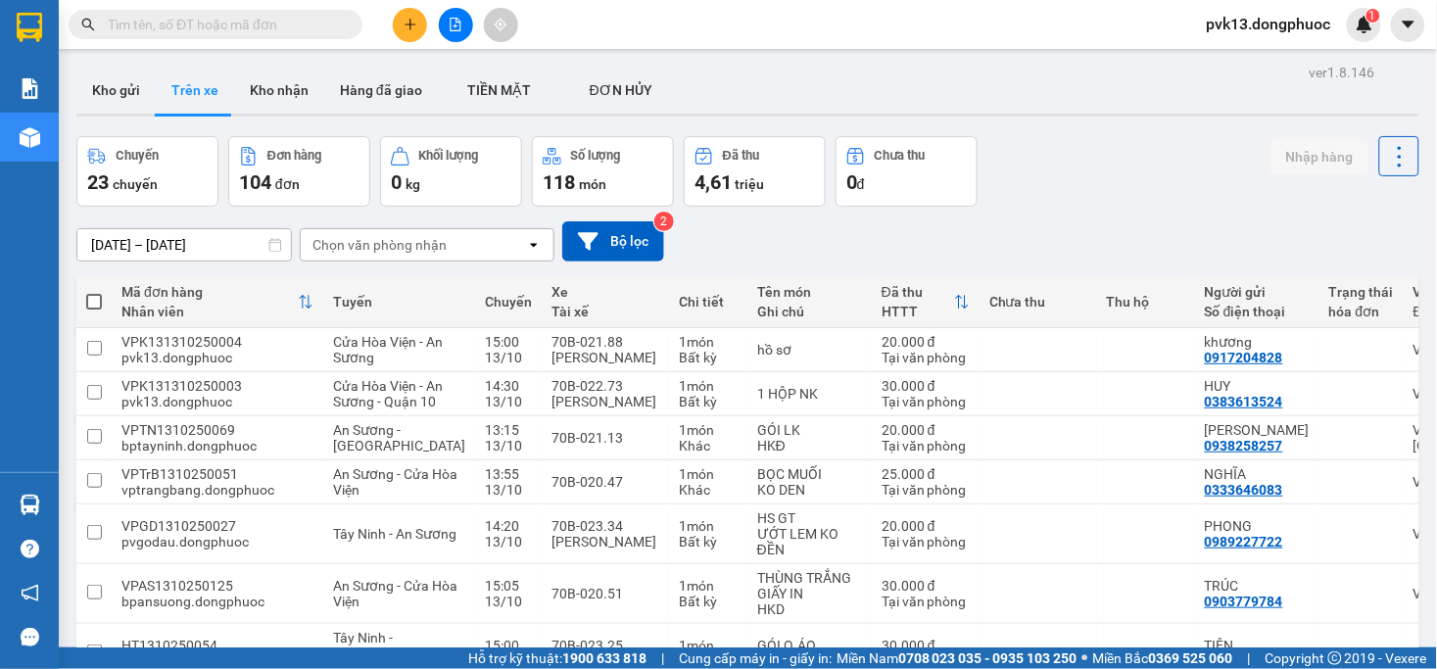
click at [358, 240] on div "Chọn văn phòng nhận" at bounding box center [380, 245] width 134 height 20
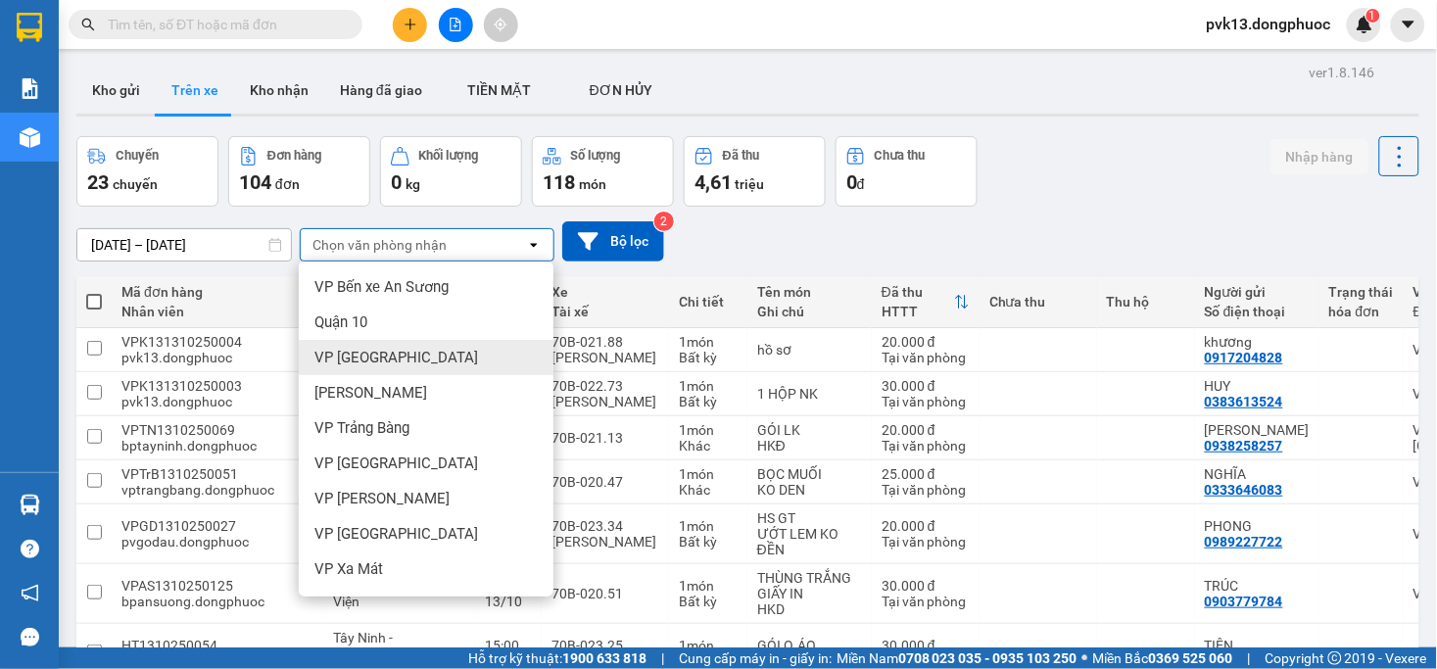
scroll to position [217, 0]
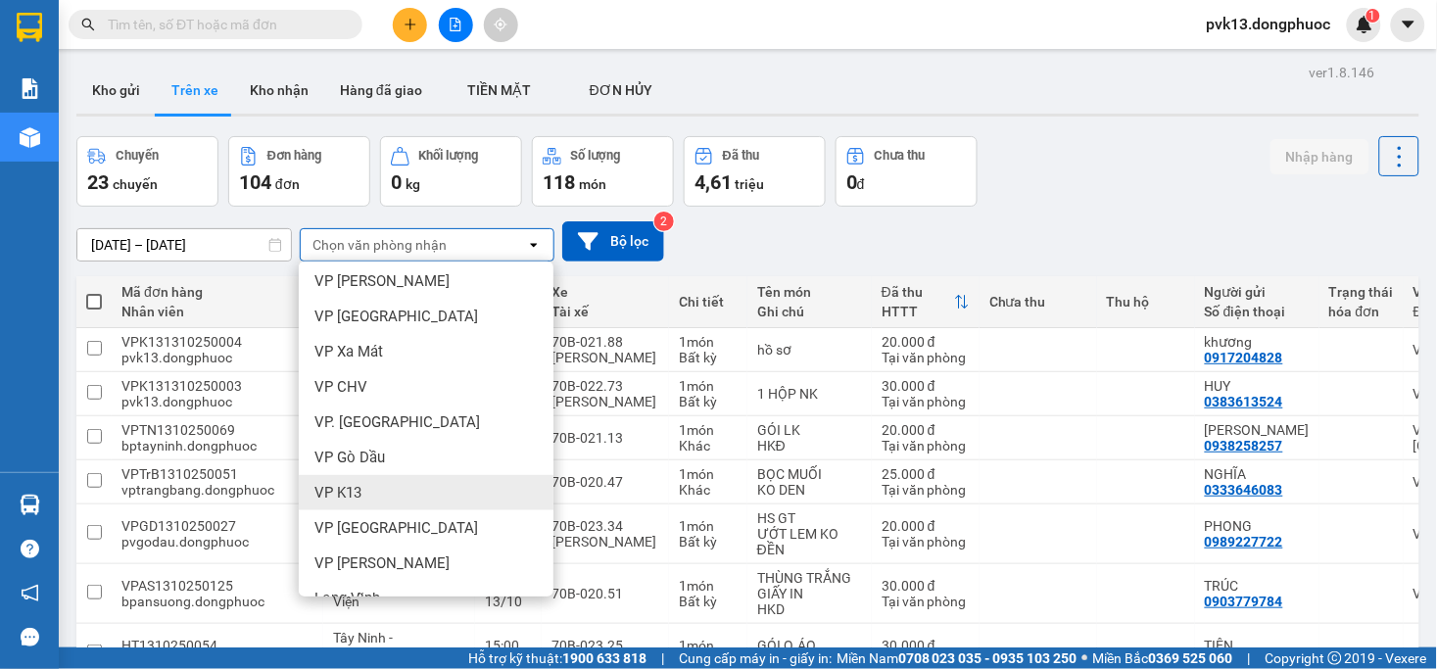
click at [364, 481] on div "VP K13" at bounding box center [426, 492] width 255 height 35
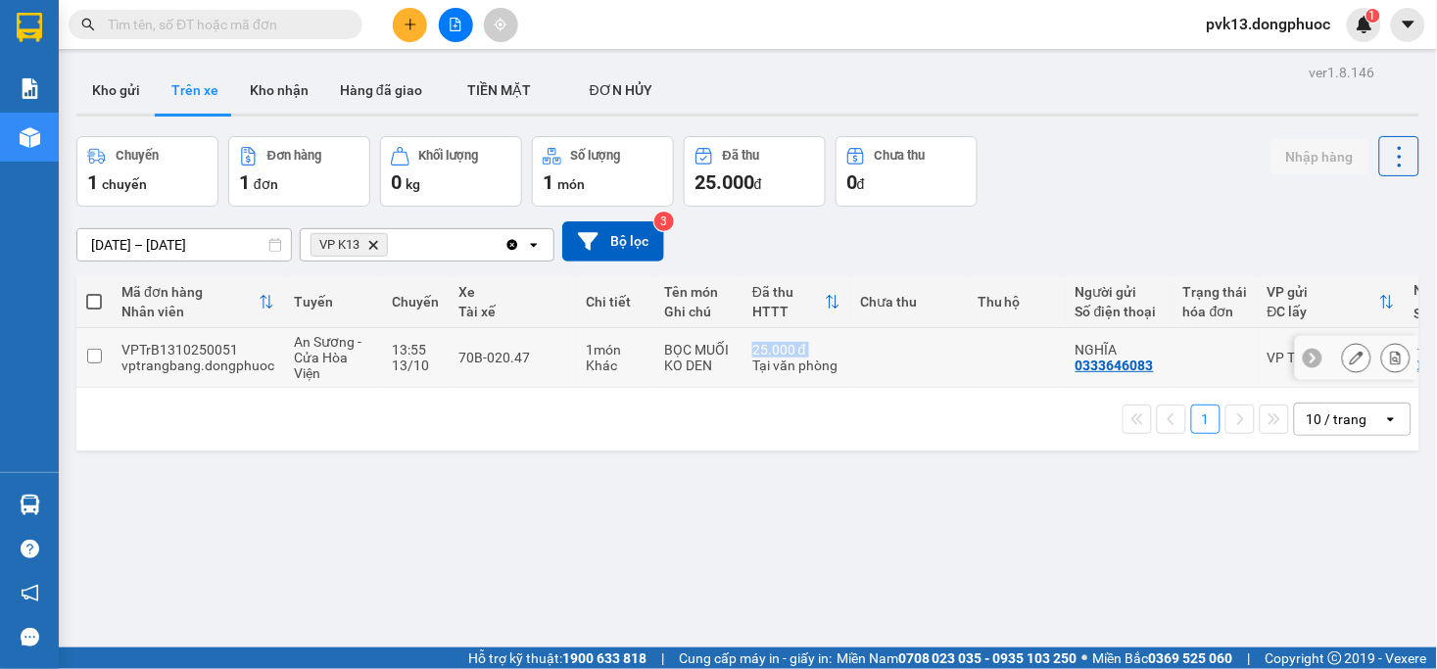
drag, startPoint x: 718, startPoint y: 386, endPoint x: 751, endPoint y: 376, distance: 34.7
click at [751, 376] on tr "VPTrB1310250051 vptrangbang.dongphuoc An Sương - [GEOGRAPHIC_DATA] 13:55 [DATE]…" at bounding box center [903, 358] width 1654 height 60
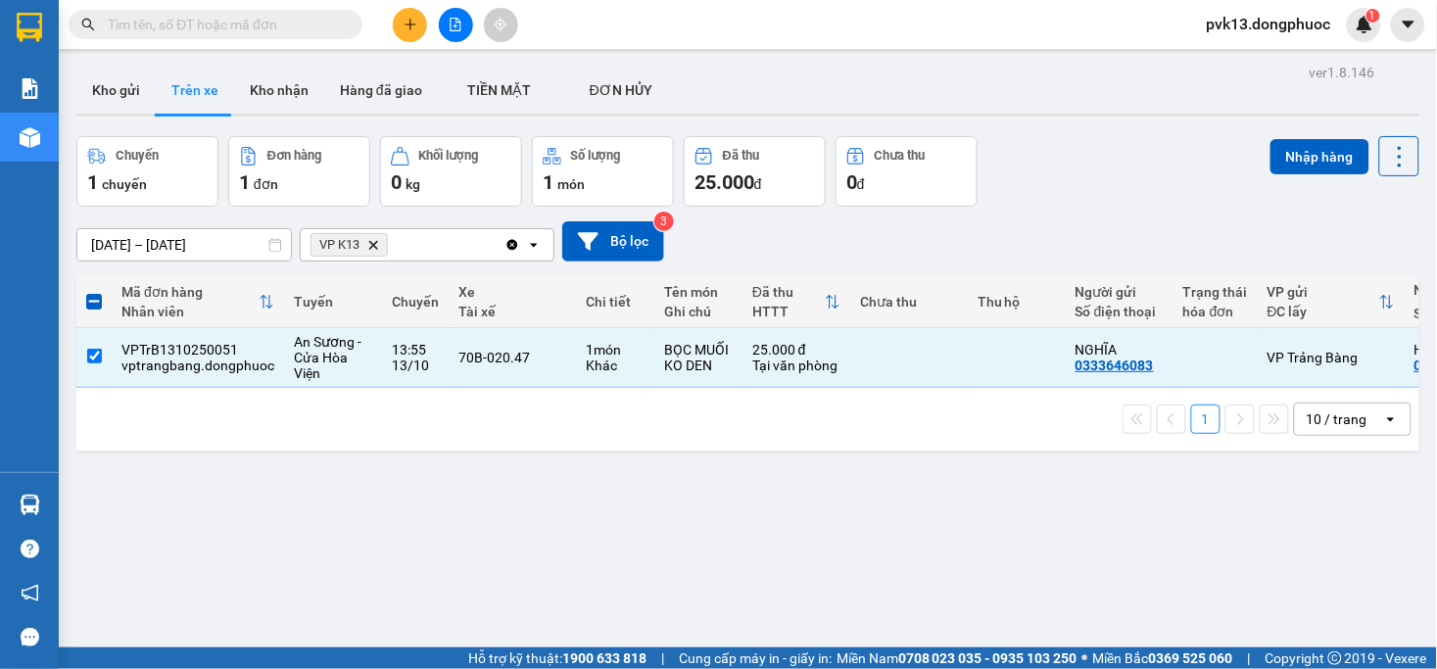
click at [712, 487] on div "ver 1.8.146 Kho gửi Trên xe Kho nhận Hàng đã giao TIỀN MẶT ĐƠN HỦY Chuyến 1 c…" at bounding box center [748, 393] width 1359 height 669
click at [886, 363] on td at bounding box center [909, 358] width 118 height 60
checkbox input "false"
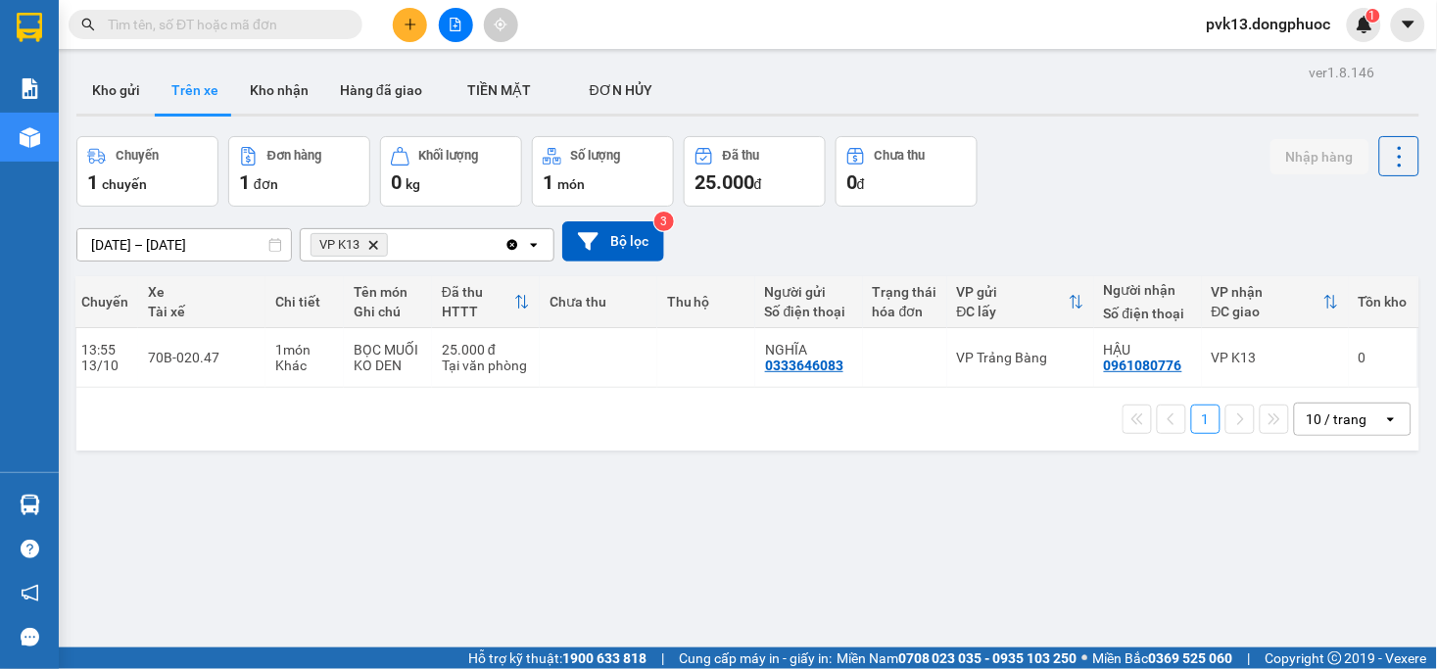
scroll to position [0, 0]
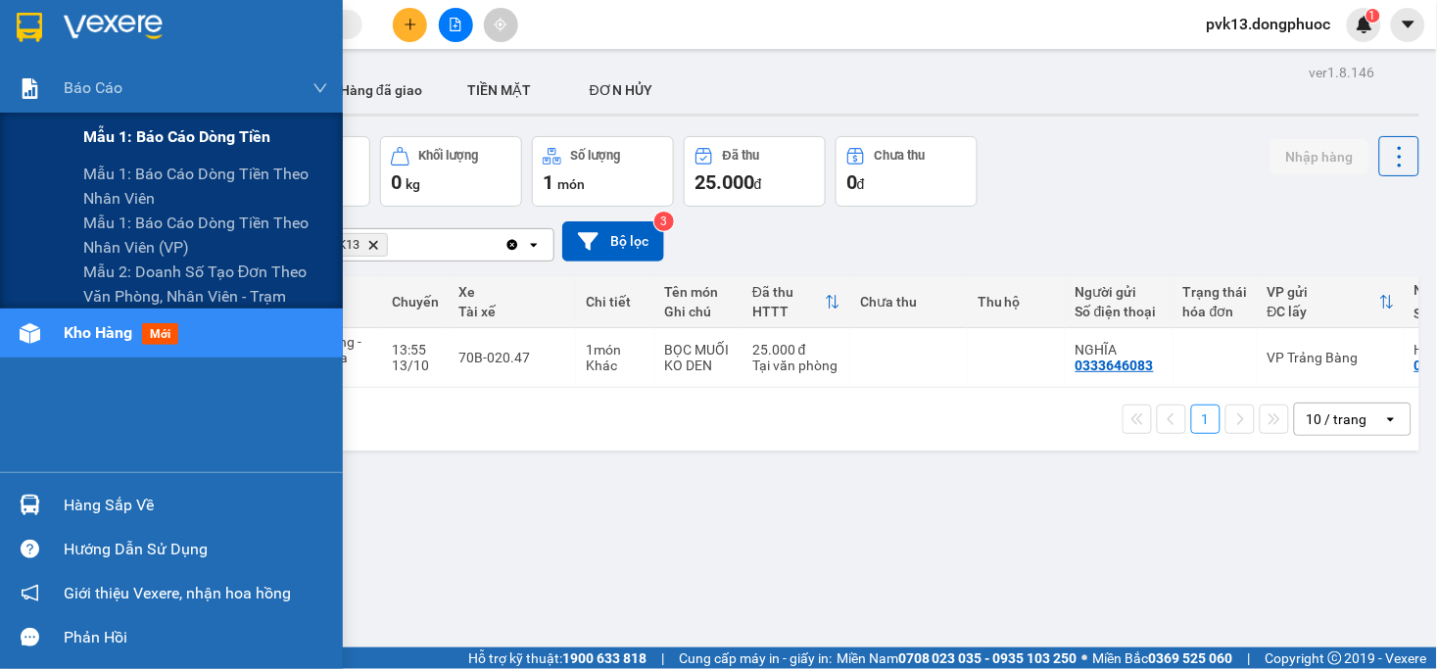
click at [119, 139] on span "Mẫu 1: Báo cáo dòng tiền" at bounding box center [176, 136] width 187 height 24
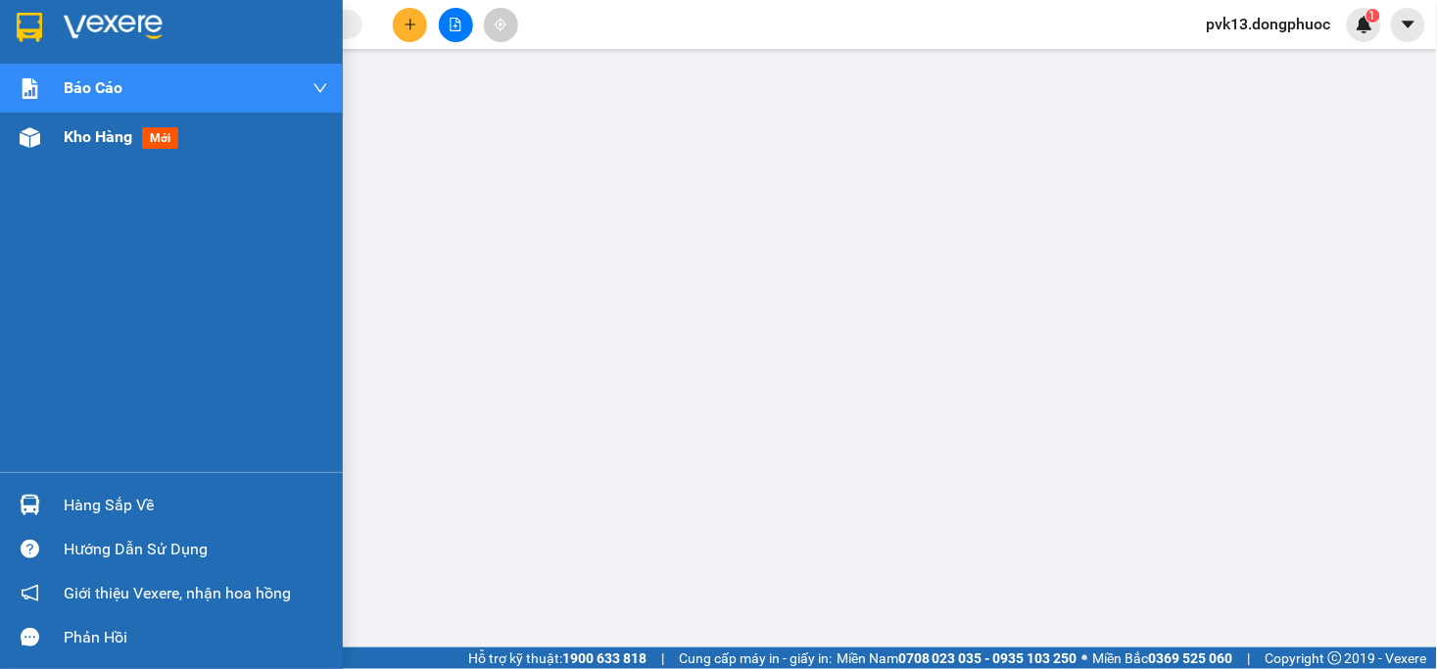
click at [44, 138] on div at bounding box center [30, 137] width 34 height 34
